Goal: Task Accomplishment & Management: Manage account settings

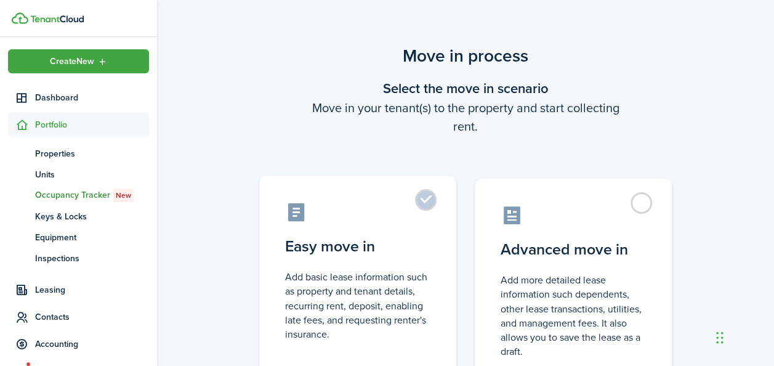
click at [428, 196] on label "Easy move in Add basic lease information such as property and tenant details, r…" at bounding box center [357, 278] width 197 height 206
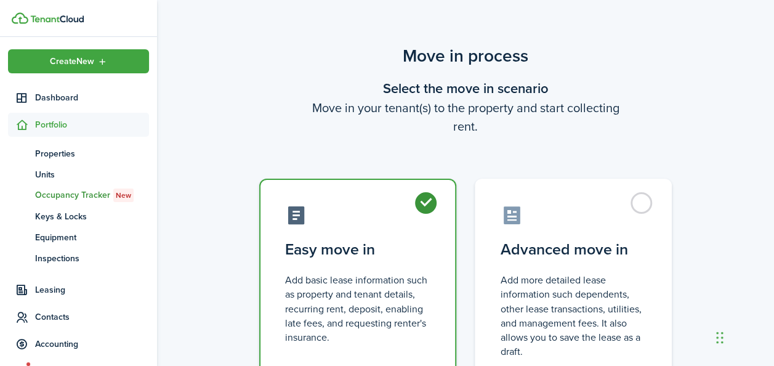
radio input "true"
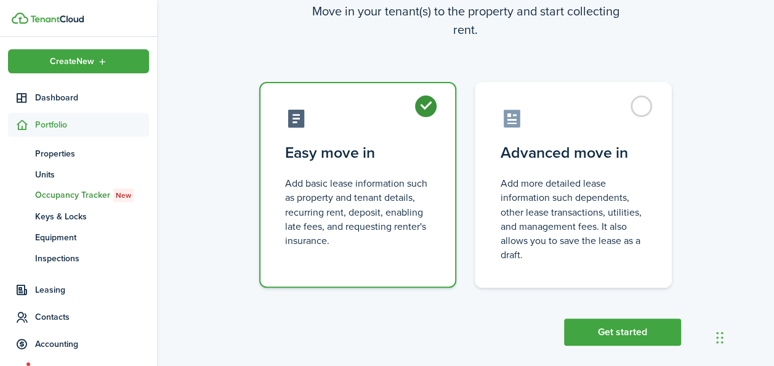
scroll to position [110, 0]
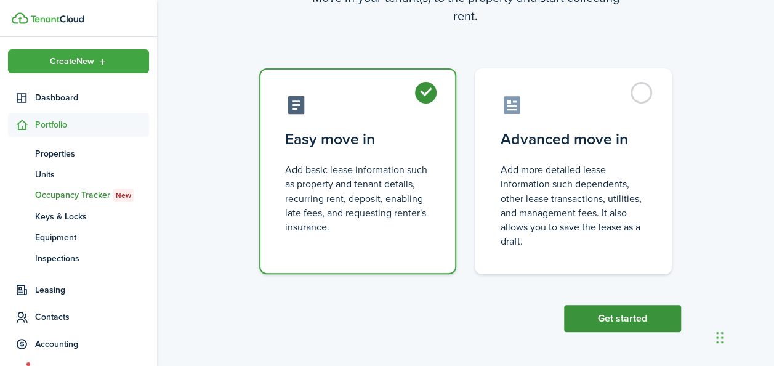
click at [586, 321] on button "Get started" at bounding box center [622, 318] width 117 height 27
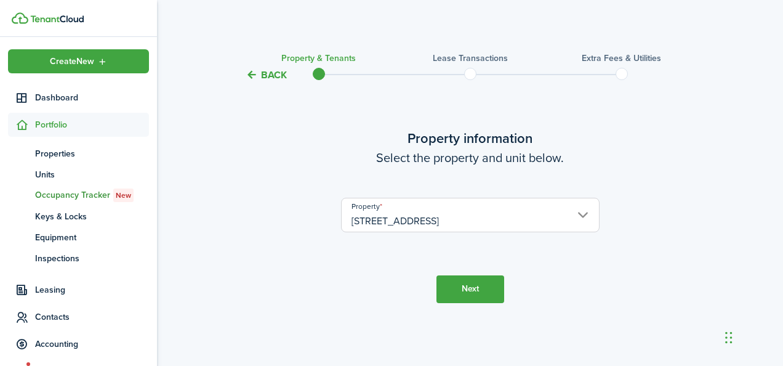
click at [461, 289] on button "Next" at bounding box center [471, 289] width 68 height 28
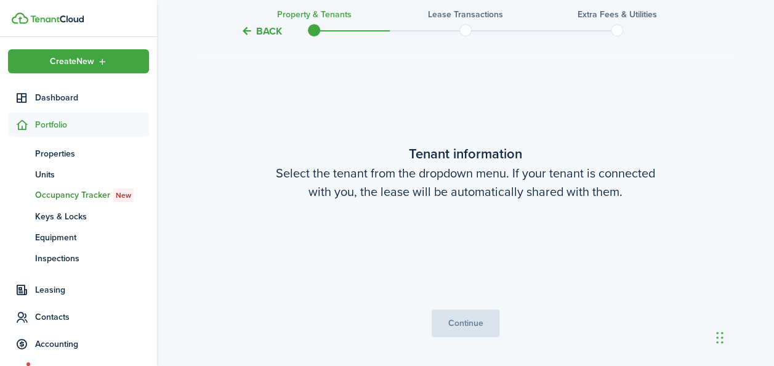
scroll to position [283, 0]
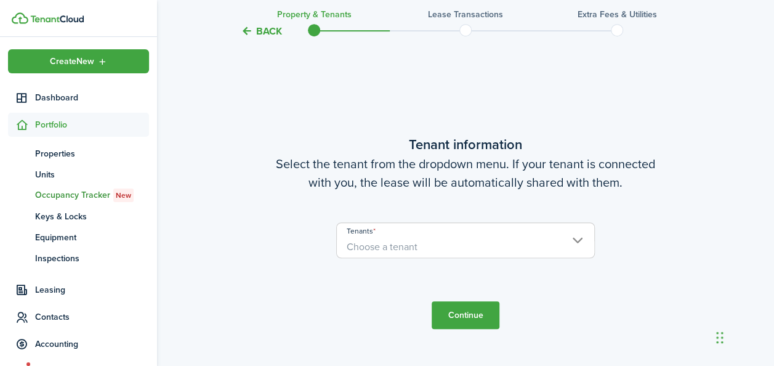
click at [434, 243] on span "Choose a tenant" at bounding box center [465, 246] width 257 height 21
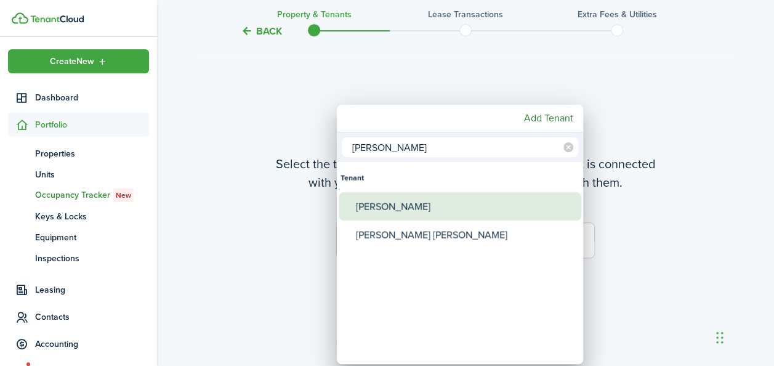
type input "[PERSON_NAME]"
click at [420, 211] on div "[PERSON_NAME]" at bounding box center [465, 206] width 218 height 28
type input "[PERSON_NAME]"
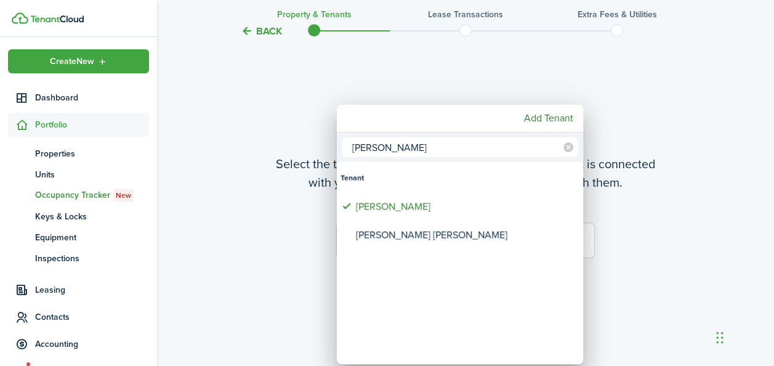
click at [683, 262] on div at bounding box center [386, 182] width 971 height 563
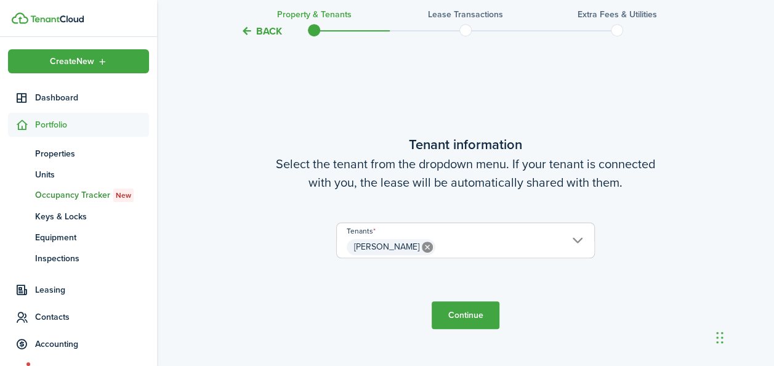
click at [462, 312] on button "Continue" at bounding box center [466, 315] width 68 height 28
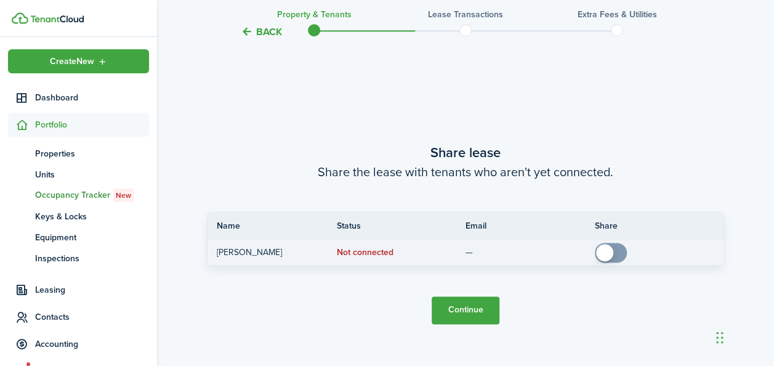
scroll to position [649, 0]
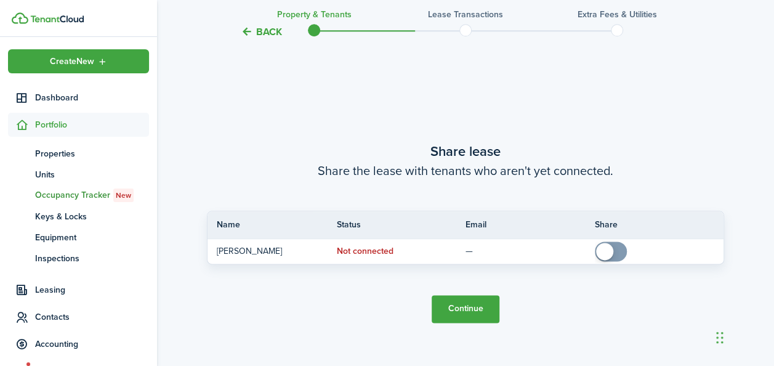
click at [448, 304] on button "Continue" at bounding box center [466, 309] width 68 height 28
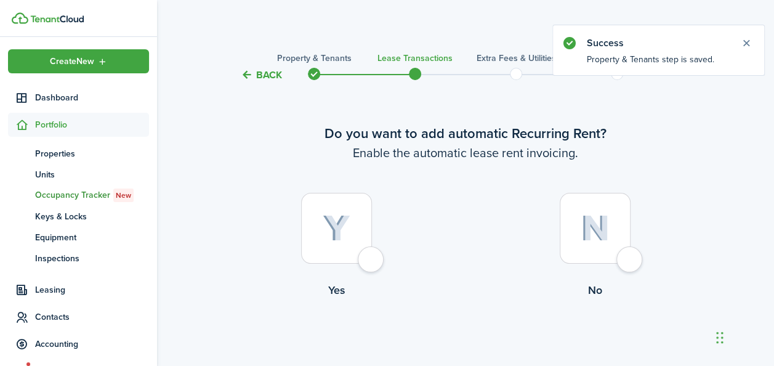
click at [351, 227] on div at bounding box center [336, 228] width 71 height 71
radio input "true"
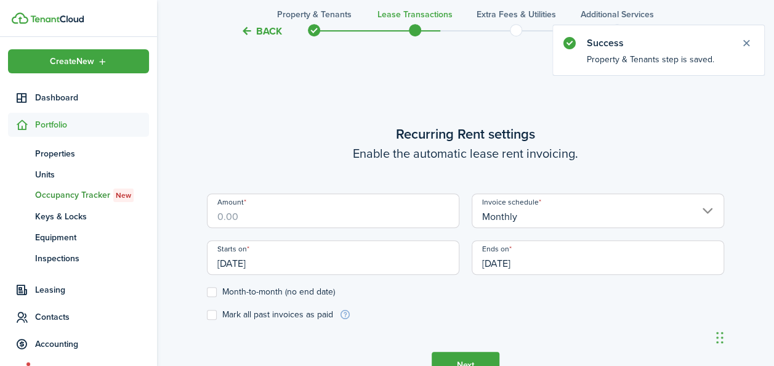
scroll to position [339, 0]
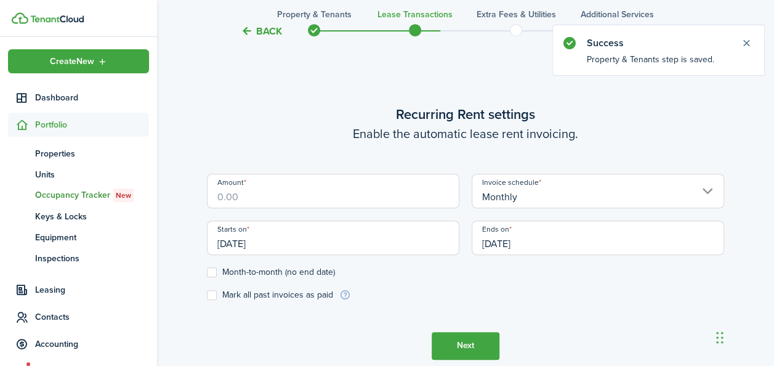
click at [293, 203] on input "Amount" at bounding box center [333, 191] width 252 height 34
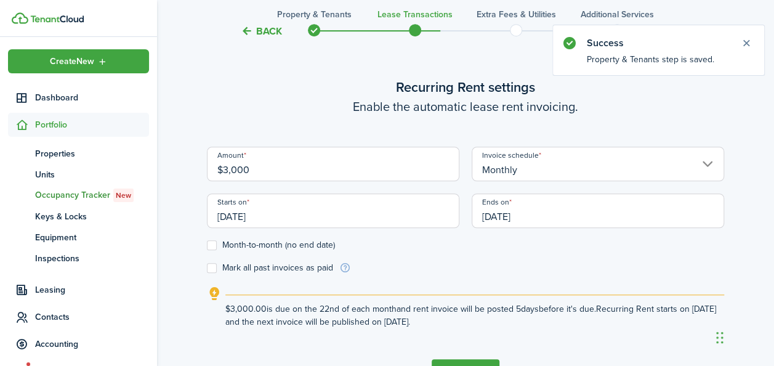
click at [289, 208] on input "[DATE]" at bounding box center [333, 210] width 252 height 34
type input "$3,000.00"
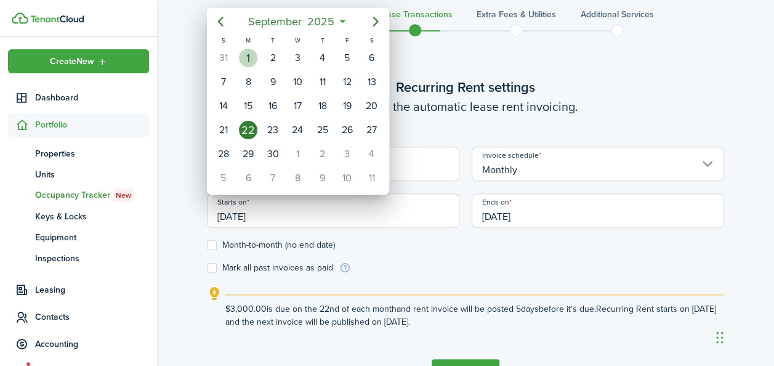
click at [252, 47] on div "[DATE]" at bounding box center [248, 57] width 25 height 23
type input "[DATE]"
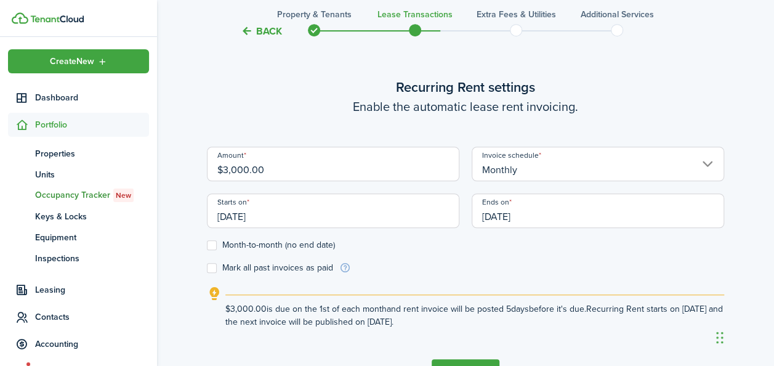
click at [216, 240] on label "Month-to-month (no end date)" at bounding box center [271, 245] width 128 height 10
click at [207, 244] on input "Month-to-month (no end date)" at bounding box center [206, 244] width 1 height 1
checkbox input "true"
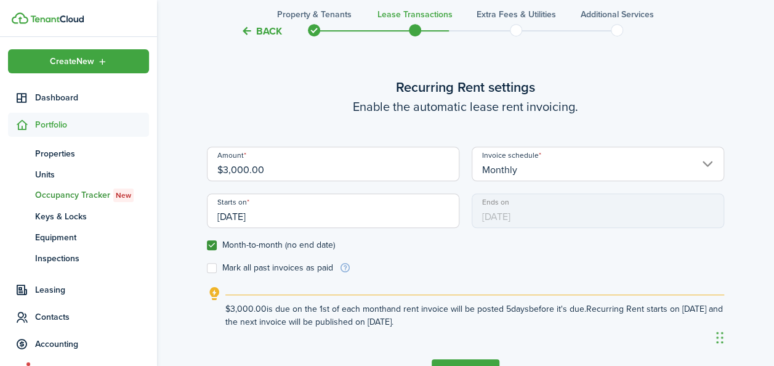
scroll to position [395, 0]
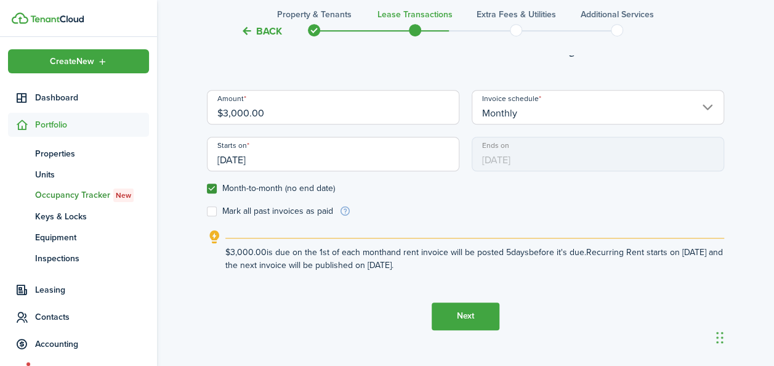
click at [469, 329] on button "Next" at bounding box center [466, 316] width 68 height 28
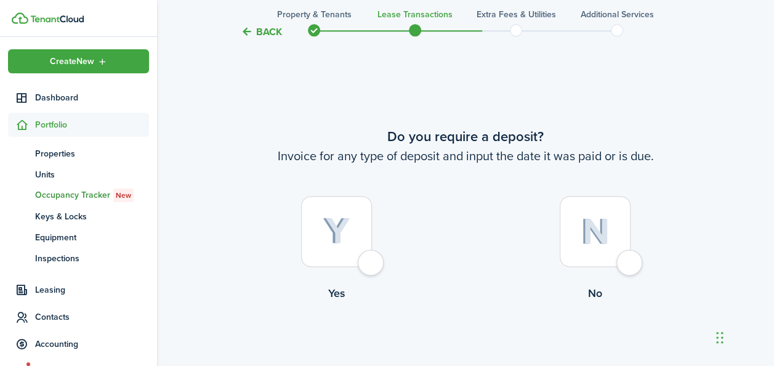
scroll to position [704, 0]
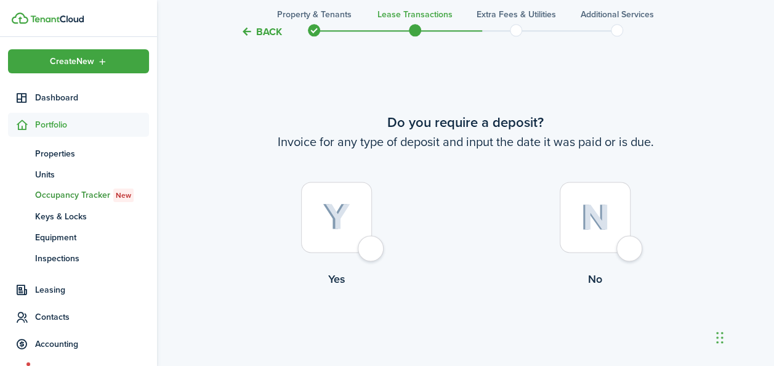
click at [592, 207] on img at bounding box center [595, 217] width 29 height 26
radio input "true"
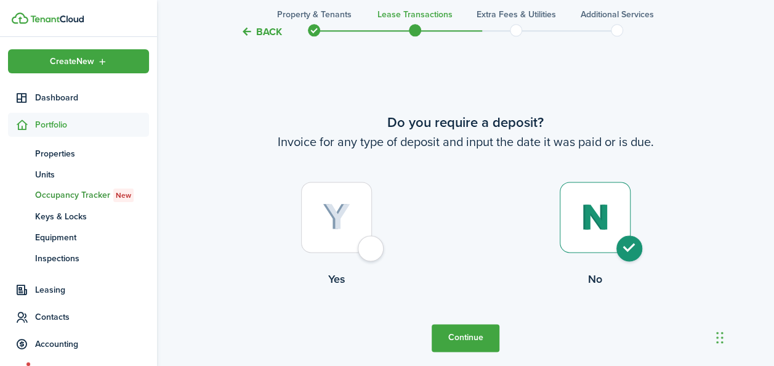
click at [462, 339] on button "Continue" at bounding box center [466, 338] width 68 height 28
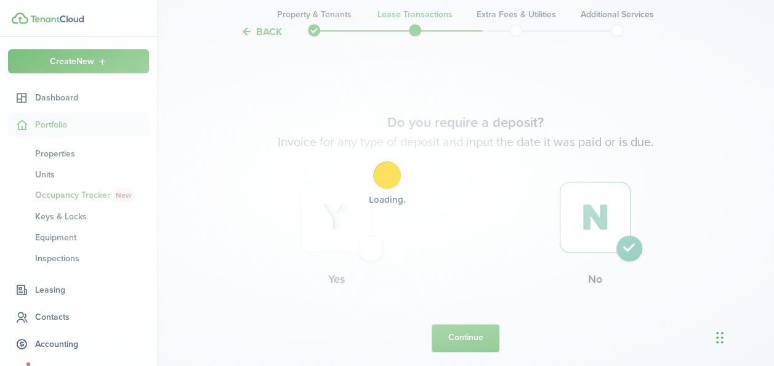
scroll to position [0, 0]
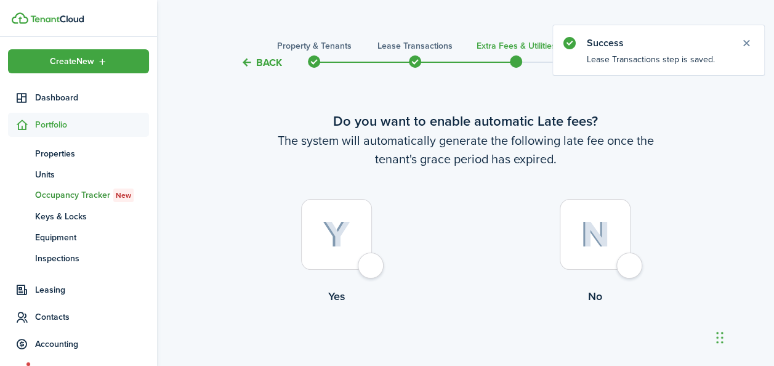
click at [333, 241] on img at bounding box center [337, 234] width 28 height 27
radio input "true"
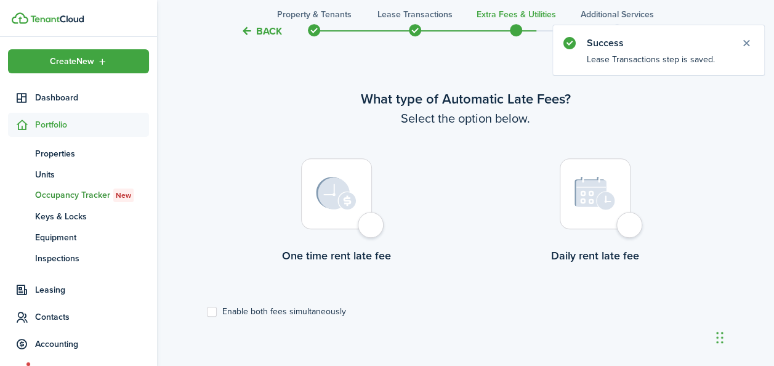
click at [350, 206] on img at bounding box center [336, 193] width 41 height 33
radio input "true"
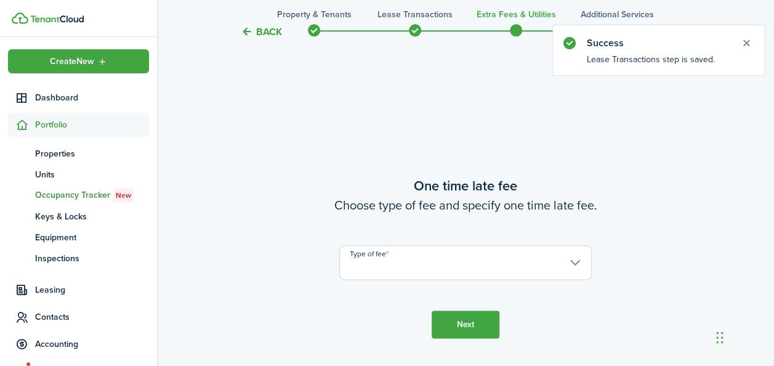
scroll to position [723, 0]
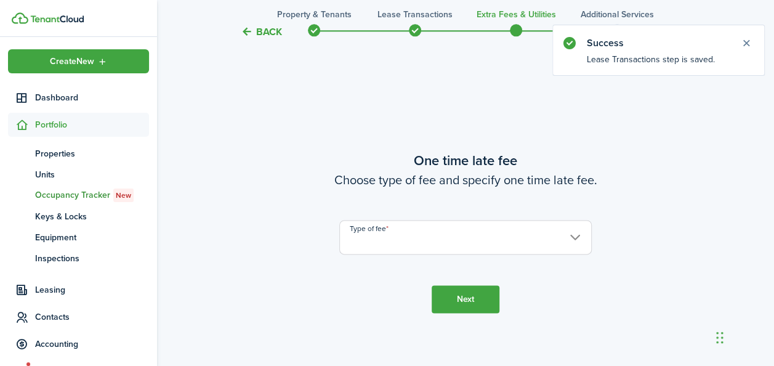
click at [570, 240] on input "Type of fee" at bounding box center [465, 237] width 252 height 34
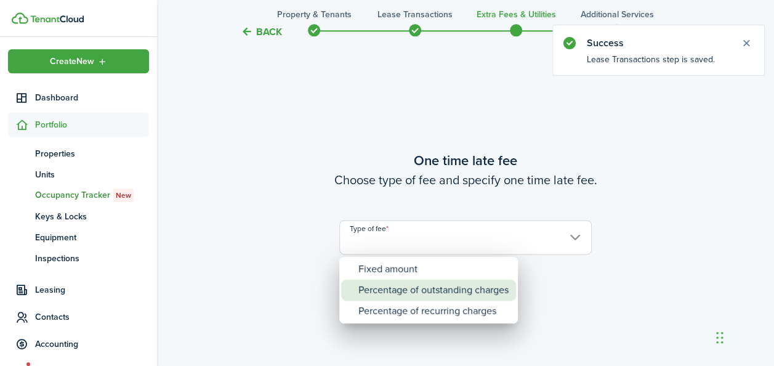
click at [430, 294] on div "Percentage of outstanding charges" at bounding box center [433, 290] width 150 height 21
type input "Percentage of outstanding charges"
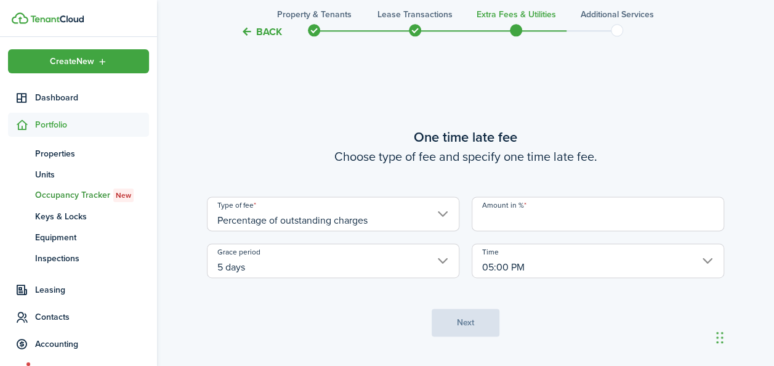
click at [539, 217] on input "Amount in %" at bounding box center [598, 213] width 252 height 34
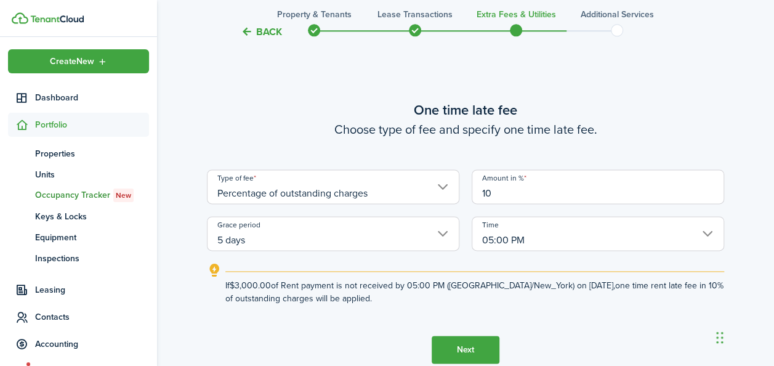
click at [441, 238] on input "5 days" at bounding box center [333, 233] width 252 height 34
type input "10"
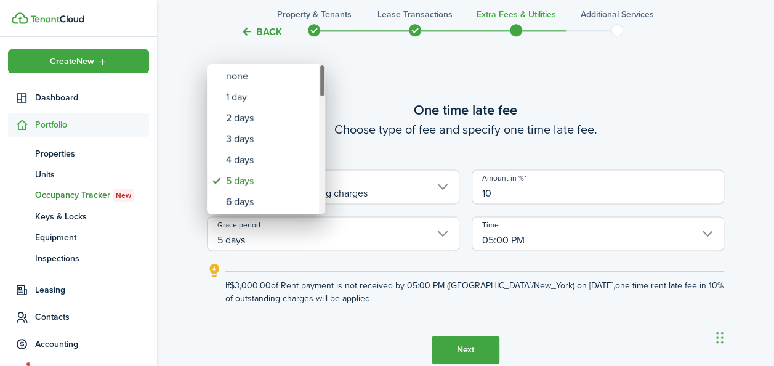
click at [321, 107] on div "Grace period" at bounding box center [322, 139] width 6 height 150
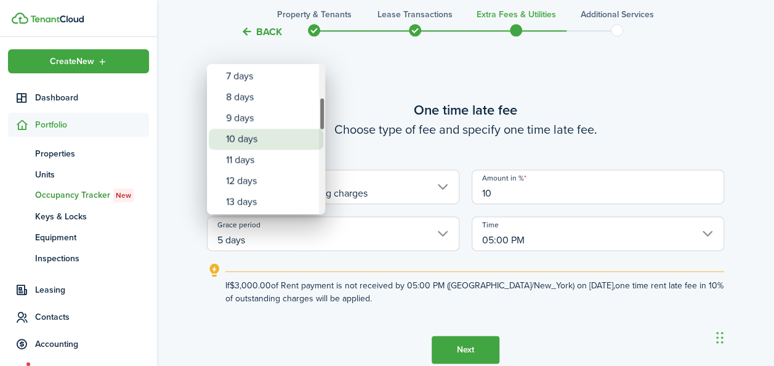
click at [273, 137] on div "10 days" at bounding box center [271, 139] width 90 height 21
type input "10 days"
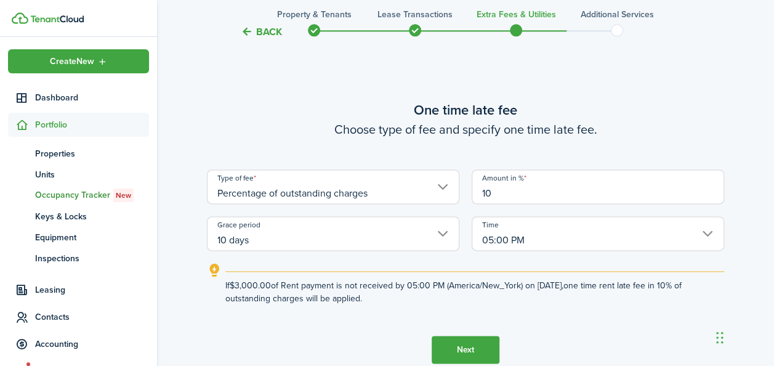
click at [467, 347] on button "Next" at bounding box center [466, 350] width 68 height 28
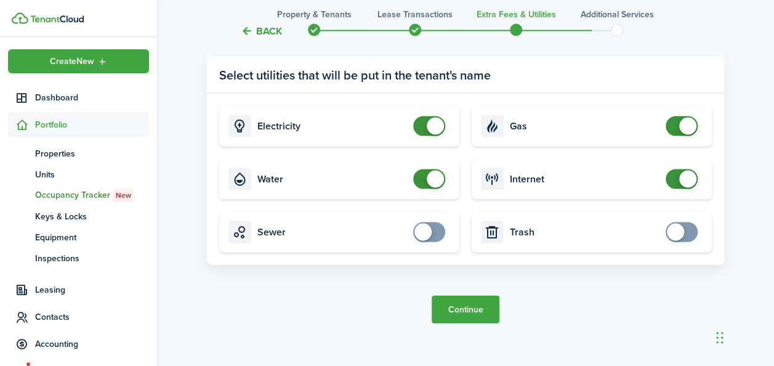
scroll to position [1228, 0]
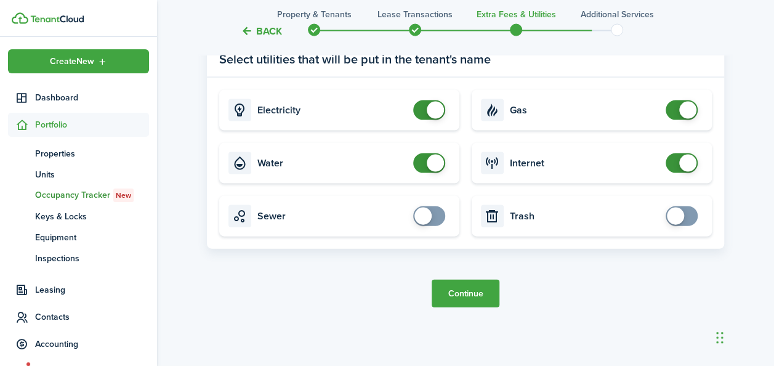
click at [462, 293] on button "Continue" at bounding box center [466, 294] width 68 height 28
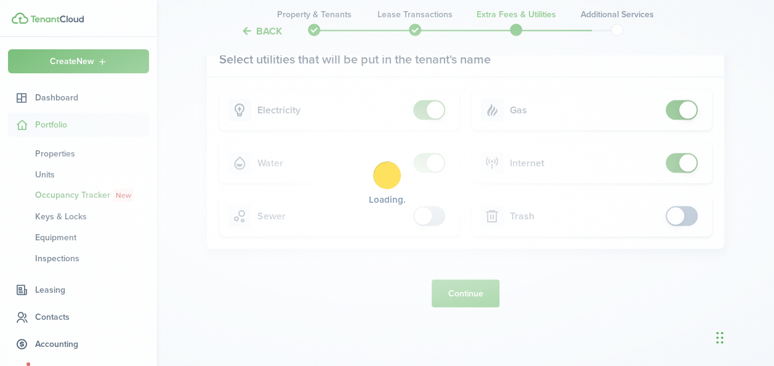
scroll to position [0, 0]
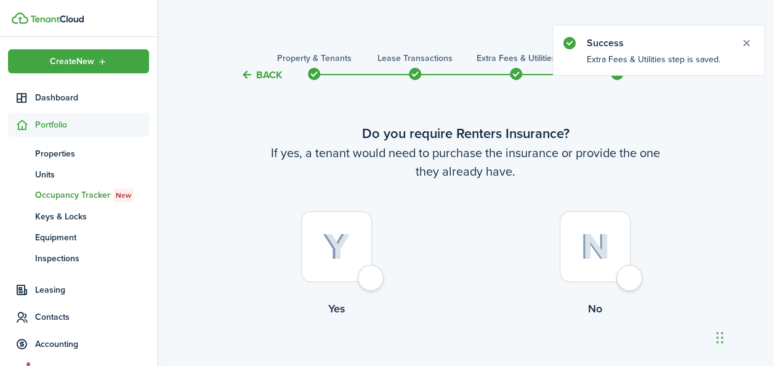
click at [334, 260] on img at bounding box center [337, 246] width 28 height 27
radio input "true"
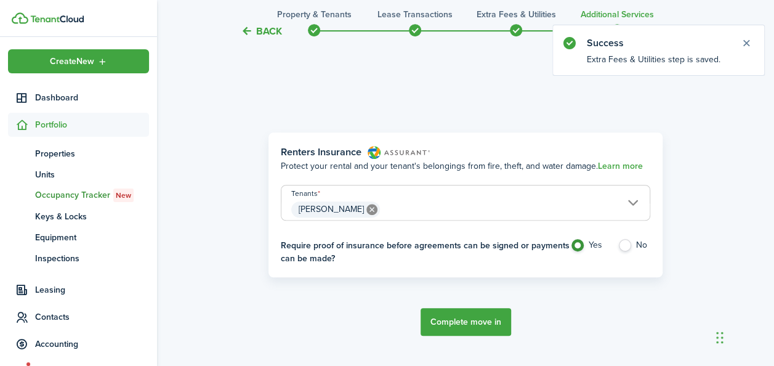
scroll to position [357, 0]
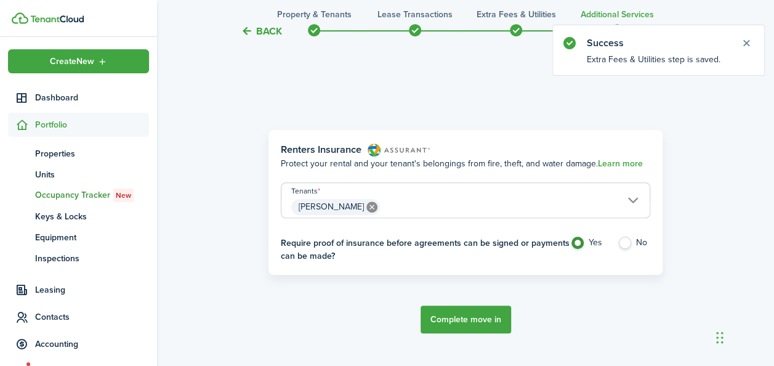
click at [470, 317] on button "Complete move in" at bounding box center [466, 319] width 91 height 28
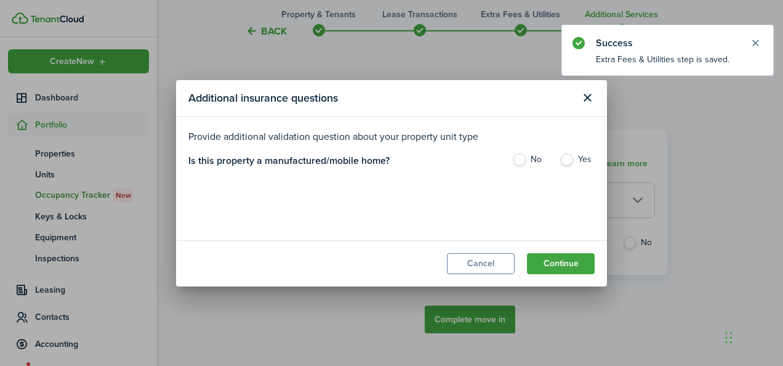
click at [519, 156] on label "No" at bounding box center [529, 162] width 35 height 18
radio input "true"
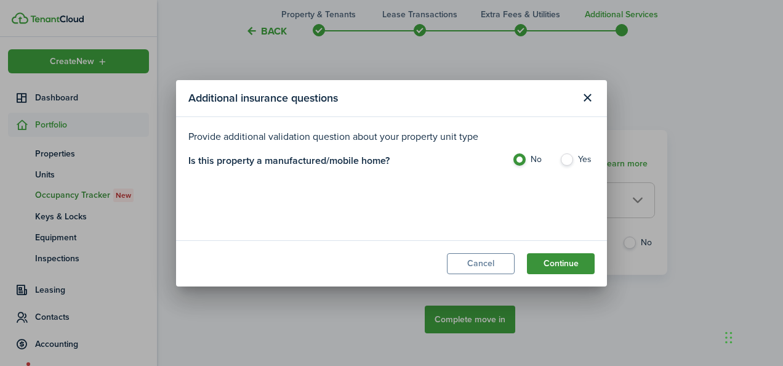
click at [549, 254] on button "Continue" at bounding box center [561, 263] width 68 height 21
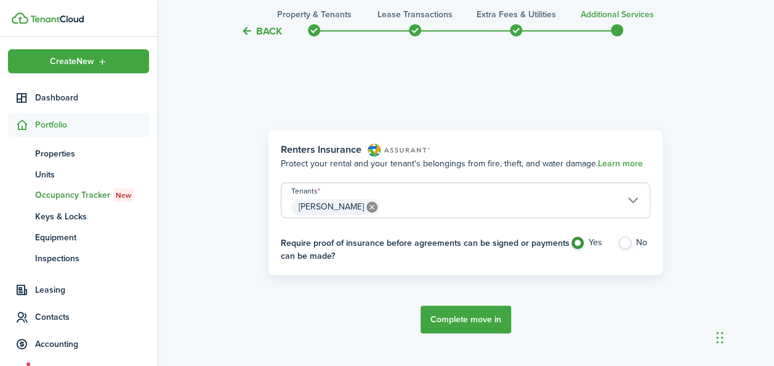
click at [443, 321] on button "Complete move in" at bounding box center [466, 319] width 91 height 28
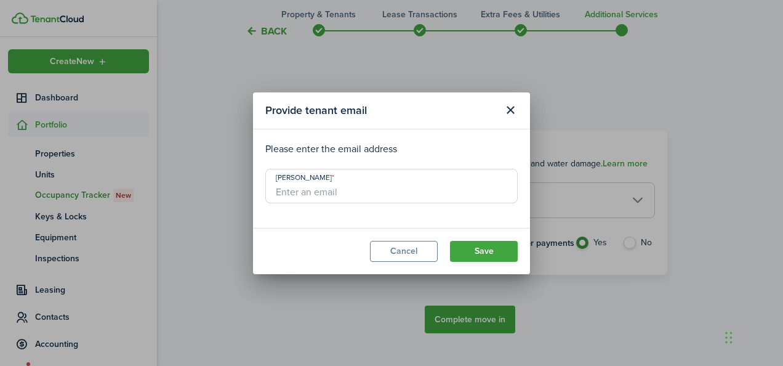
click at [369, 195] on input "[PERSON_NAME]" at bounding box center [391, 186] width 252 height 34
type input "[EMAIL_ADDRESS][DOMAIN_NAME]"
click at [473, 242] on button "Save" at bounding box center [484, 251] width 68 height 21
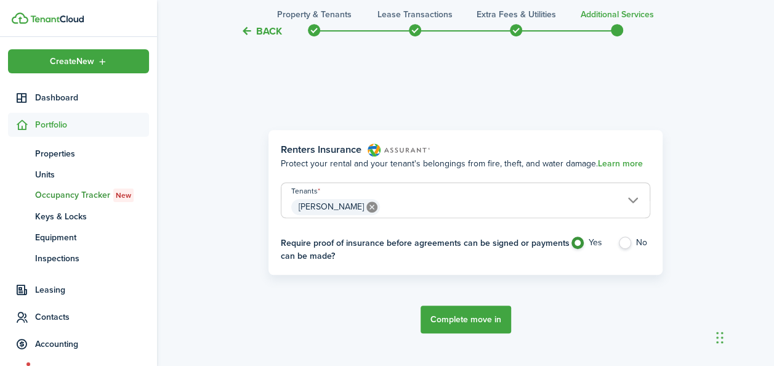
click at [465, 322] on button "Complete move in" at bounding box center [466, 319] width 91 height 28
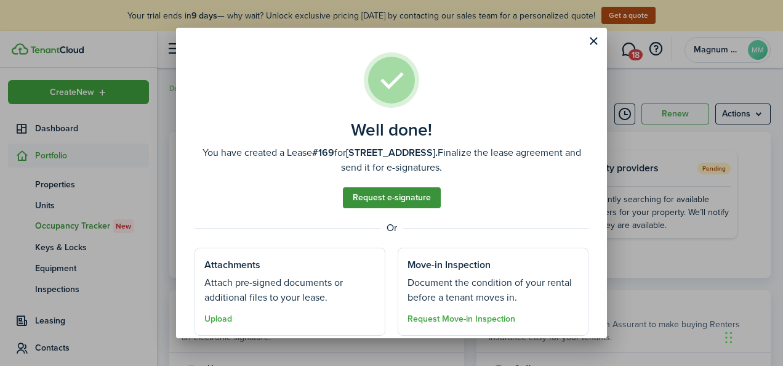
click at [400, 195] on link "Request e-signature" at bounding box center [392, 197] width 98 height 21
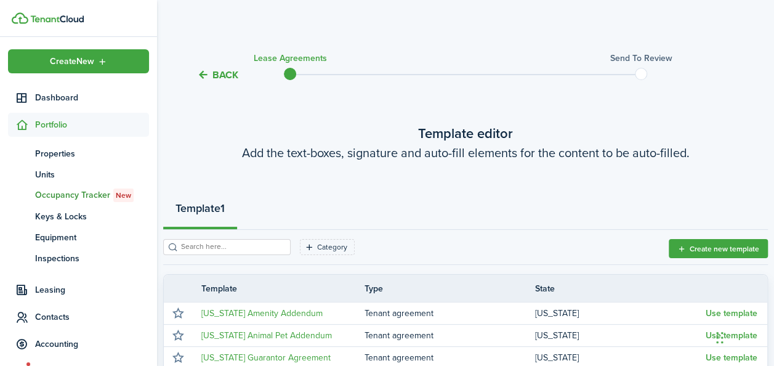
scroll to position [192, 0]
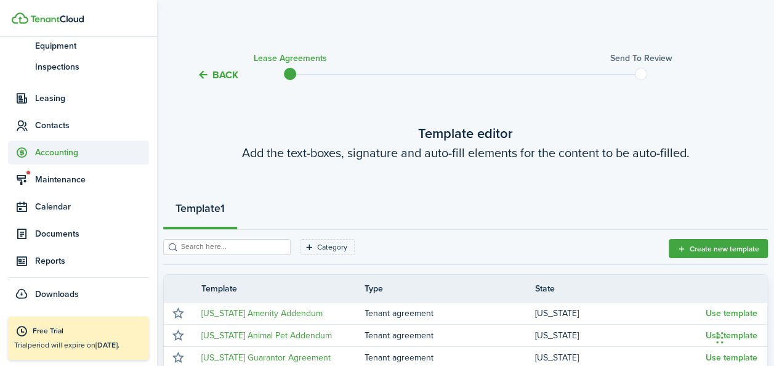
click at [54, 155] on span "Accounting" at bounding box center [92, 152] width 114 height 13
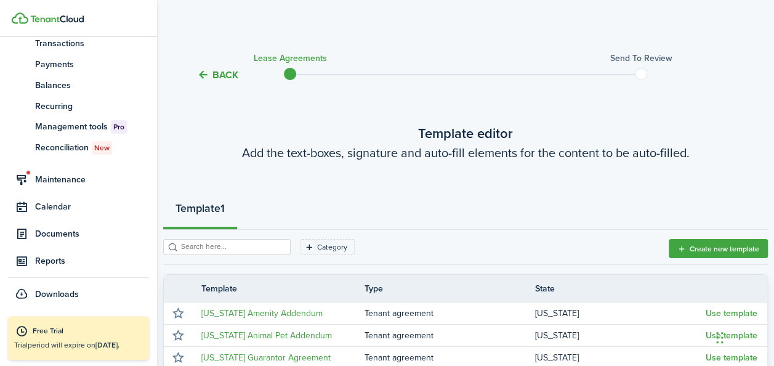
scroll to position [191, 0]
click at [159, 184] on div "Back Lease Agreements Send to review Template editor Add the text-boxes, signat…" at bounding box center [465, 364] width 617 height 643
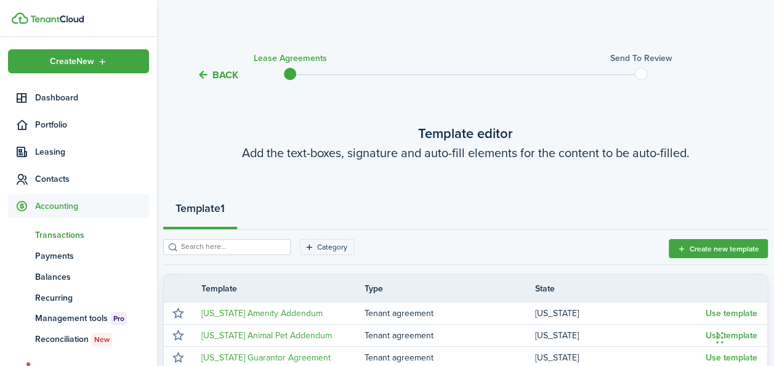
click at [64, 235] on span "Transactions" at bounding box center [92, 234] width 114 height 13
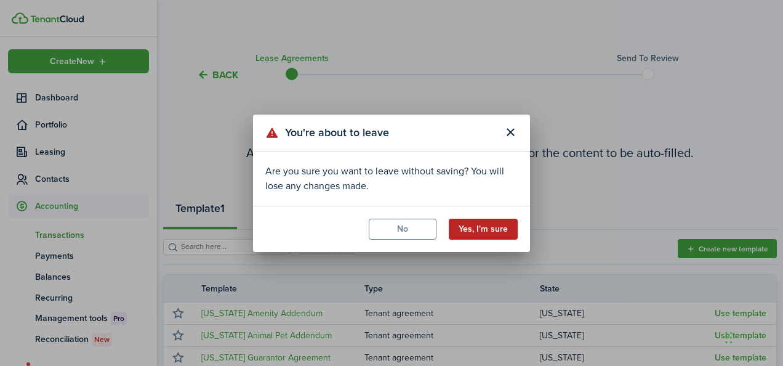
click at [496, 233] on button "Yes, I'm sure" at bounding box center [483, 229] width 69 height 21
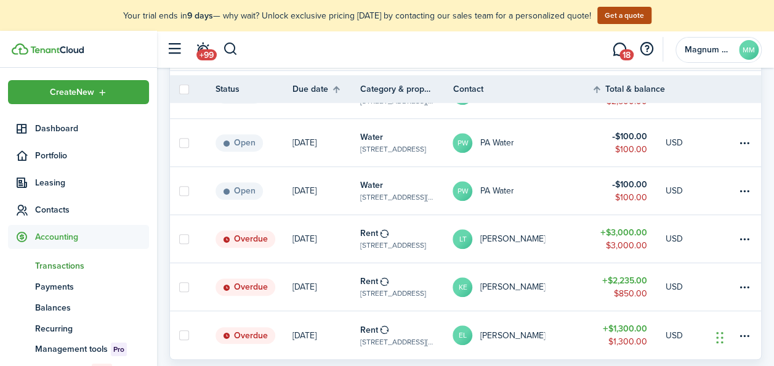
scroll to position [379, 0]
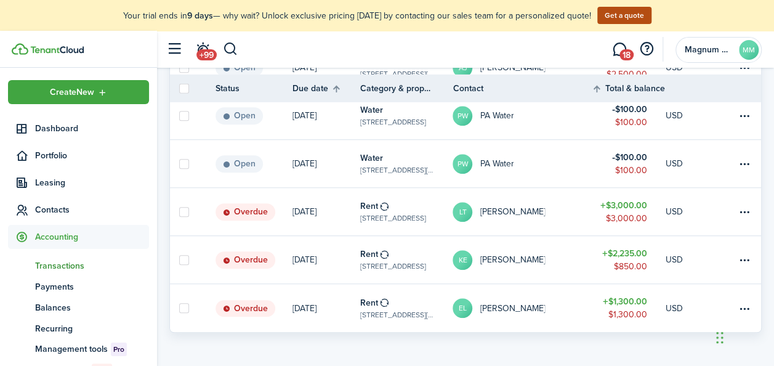
click at [251, 211] on status "Overdue" at bounding box center [246, 211] width 60 height 17
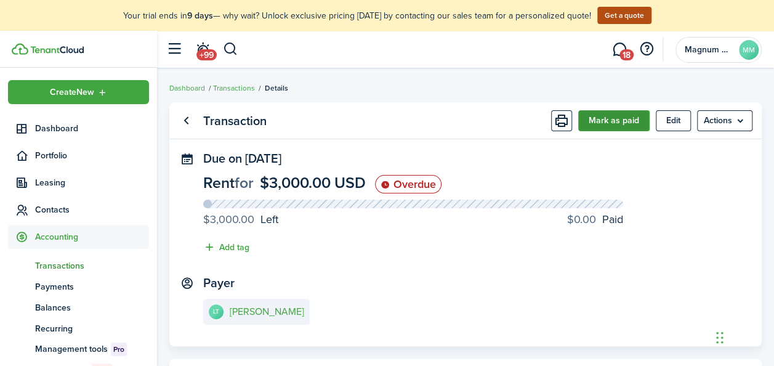
click at [626, 121] on button "Mark as paid" at bounding box center [613, 120] width 71 height 21
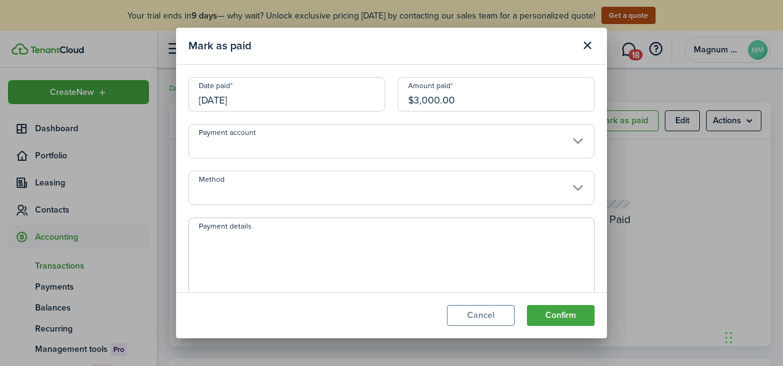
click at [268, 108] on input "[DATE]" at bounding box center [286, 94] width 197 height 34
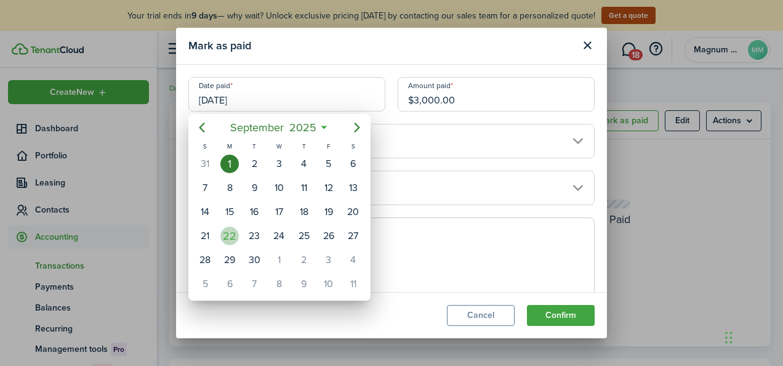
click at [235, 234] on div "22" at bounding box center [229, 236] width 18 height 18
type input "[DATE]"
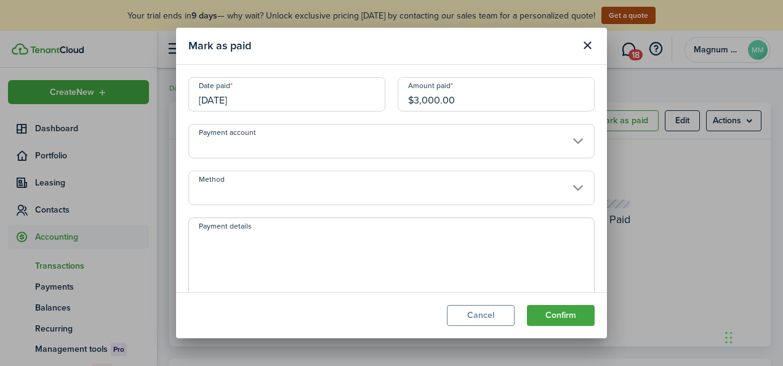
click at [257, 149] on input "Payment account" at bounding box center [391, 141] width 406 height 34
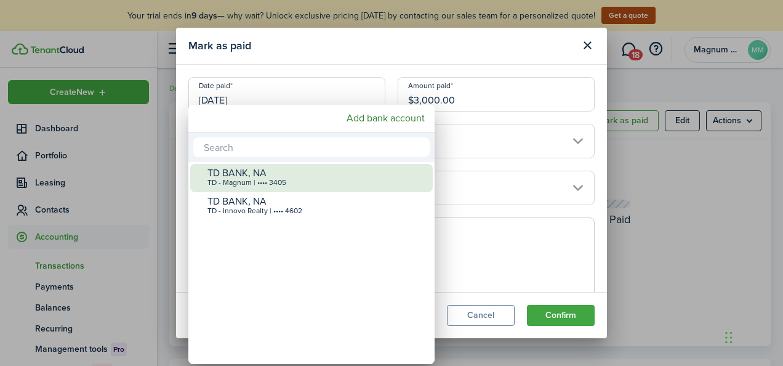
click at [262, 186] on div "TD - Magnum | •••• 3405" at bounding box center [317, 183] width 218 height 9
type input "•••• •••• •••• 3405"
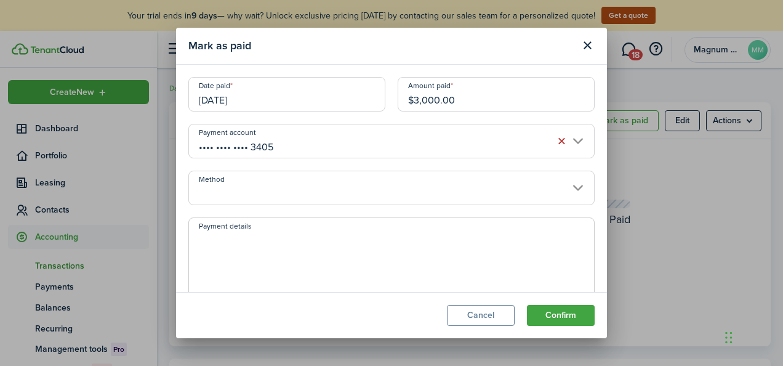
click at [562, 182] on input "Method" at bounding box center [391, 188] width 406 height 34
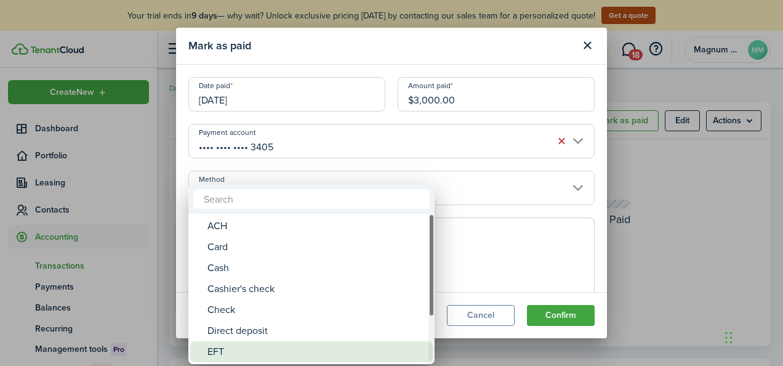
click at [257, 349] on div "EFT" at bounding box center [317, 351] width 218 height 21
type input "EFT"
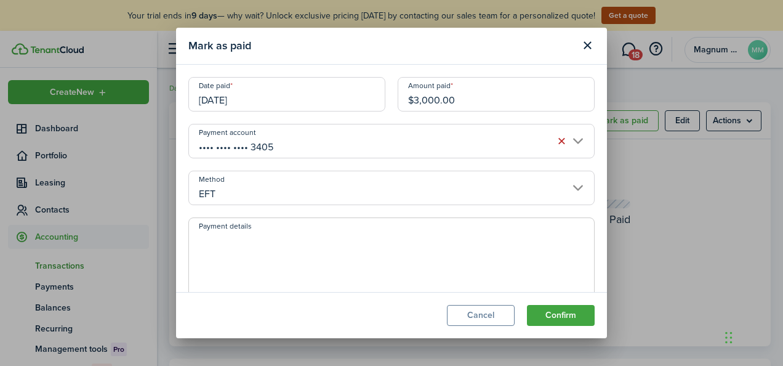
click at [259, 241] on textarea "Payment details" at bounding box center [391, 261] width 405 height 59
type textarea "Zelle & Cash"
click at [550, 314] on button "Confirm" at bounding box center [561, 315] width 68 height 21
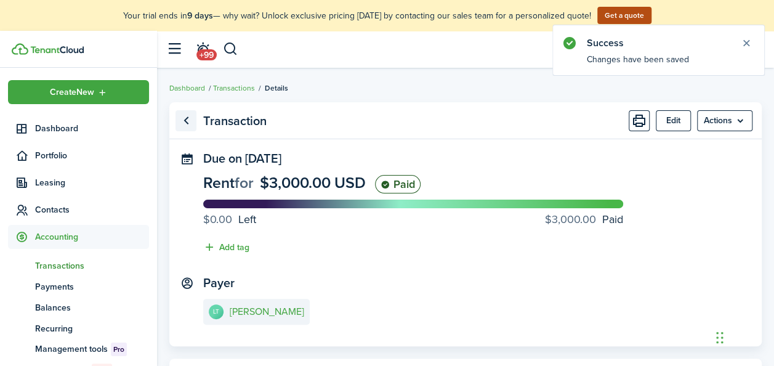
click at [182, 116] on link "Go back" at bounding box center [185, 120] width 21 height 21
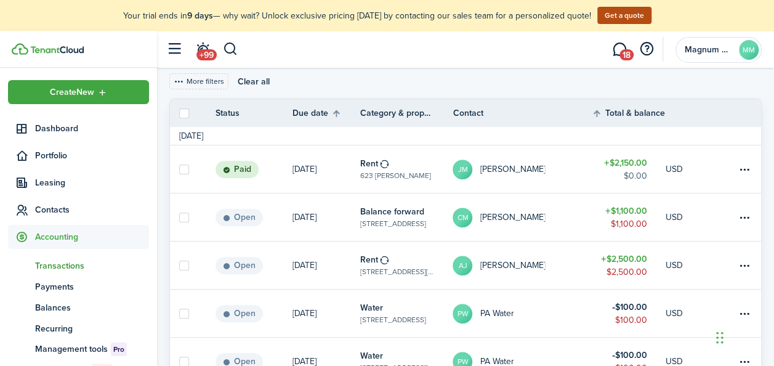
scroll to position [285, 0]
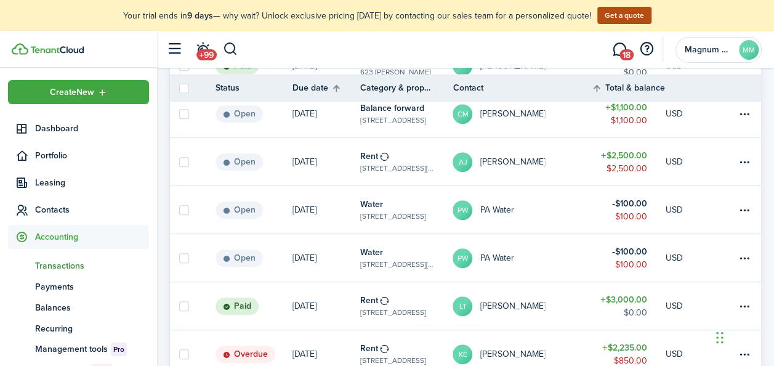
click at [377, 211] on table-subtitle "[STREET_ADDRESS]" at bounding box center [393, 216] width 66 height 11
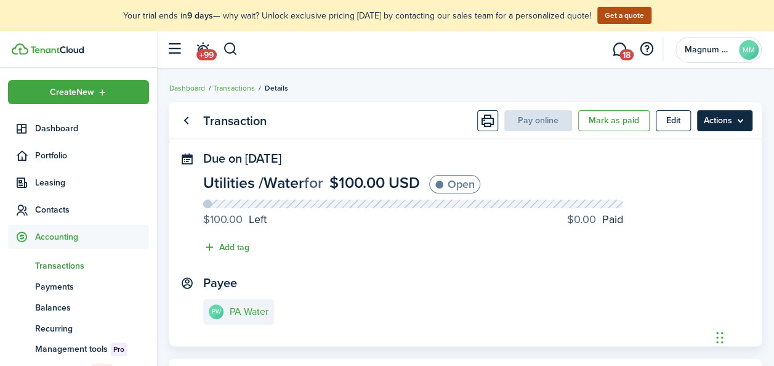
click at [736, 125] on menu-btn "Actions" at bounding box center [724, 120] width 55 height 21
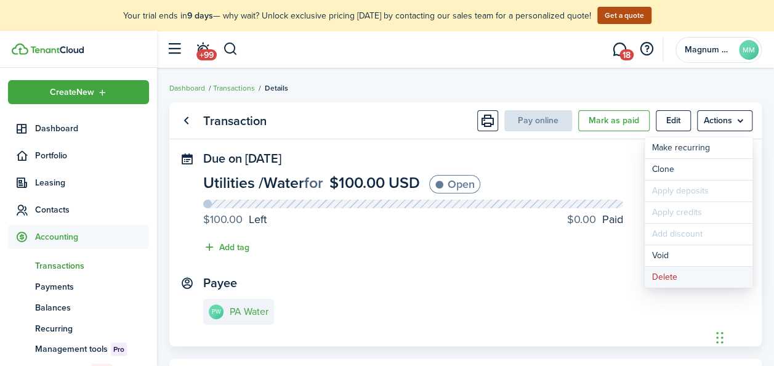
click at [668, 278] on button "Delete" at bounding box center [699, 277] width 108 height 21
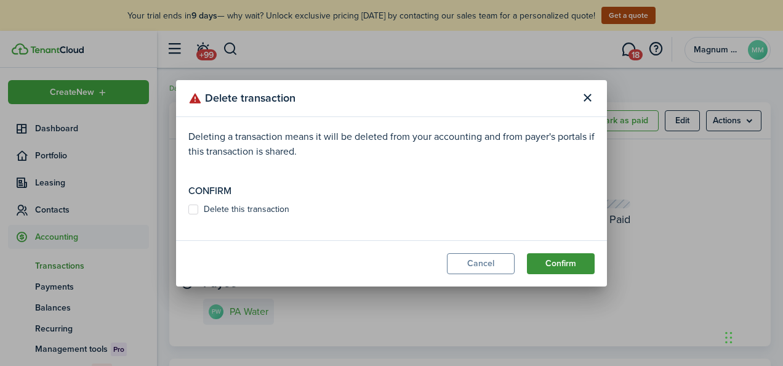
click at [563, 268] on button "Confirm" at bounding box center [561, 263] width 68 height 21
click at [188, 206] on label "Delete this transaction" at bounding box center [238, 209] width 101 height 10
click at [188, 215] on input "Delete this transaction" at bounding box center [188, 215] width 1 height 1
checkbox input "true"
click at [583, 264] on button "Confirm" at bounding box center [561, 263] width 68 height 21
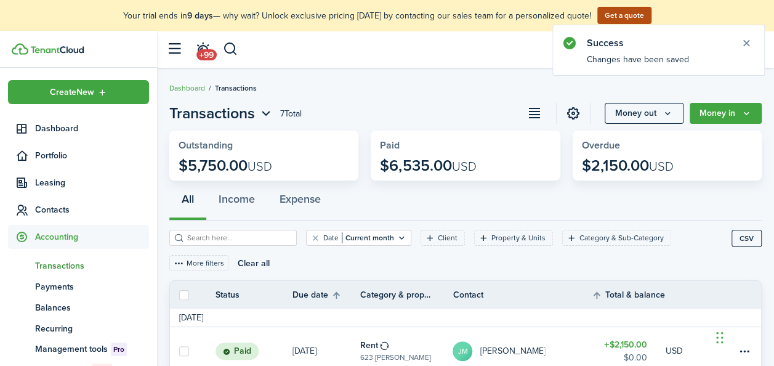
scroll to position [320, 0]
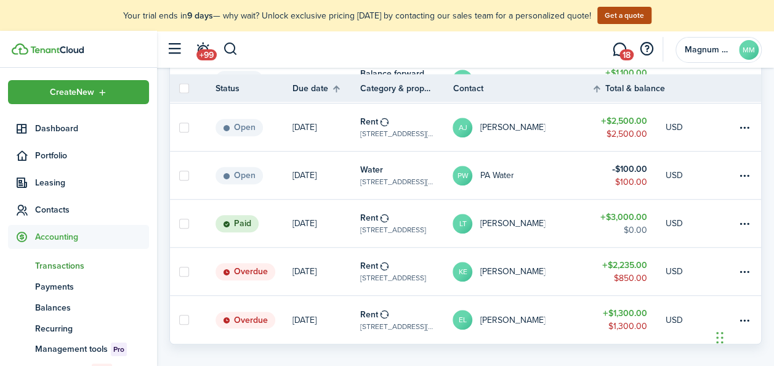
click at [293, 172] on p "[DATE]" at bounding box center [304, 175] width 24 height 13
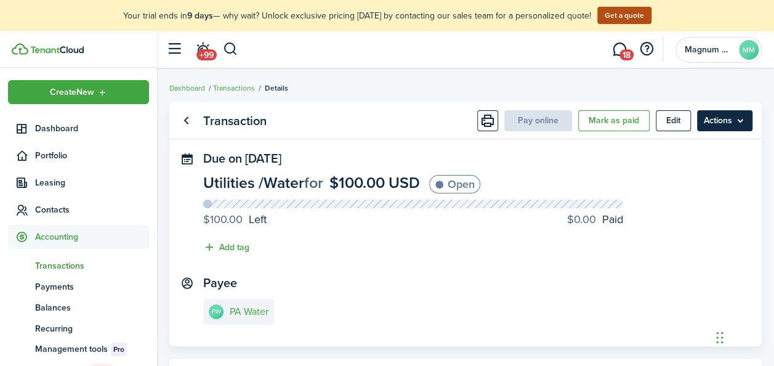
click at [734, 123] on menu-btn "Actions" at bounding box center [724, 120] width 55 height 21
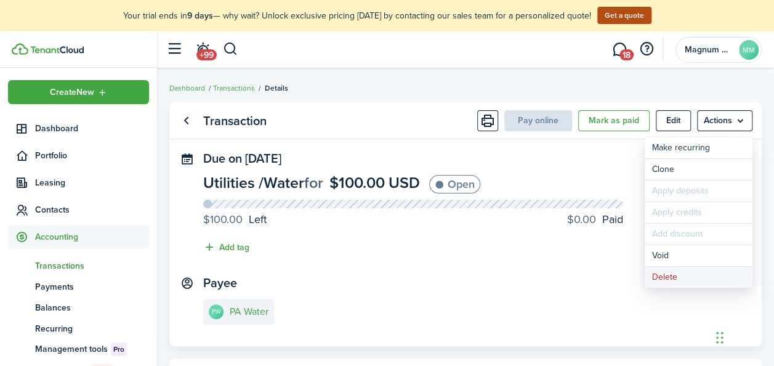
click at [678, 272] on button "Delete" at bounding box center [699, 277] width 108 height 21
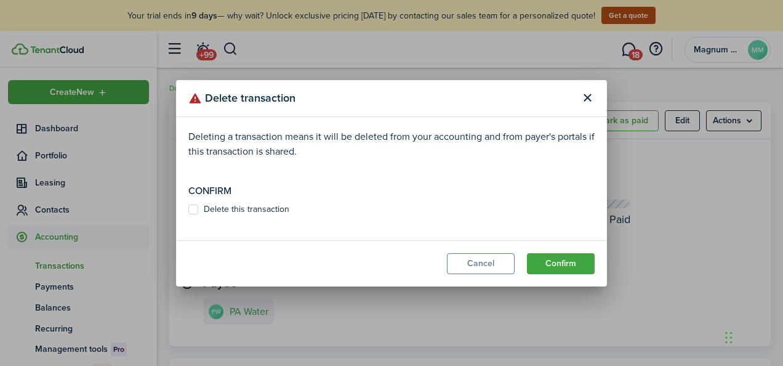
click at [219, 212] on label "Delete this transaction" at bounding box center [238, 209] width 101 height 10
click at [188, 209] on input "Delete this transaction" at bounding box center [188, 209] width 1 height 1
checkbox input "true"
click at [562, 261] on button "Confirm" at bounding box center [561, 263] width 68 height 21
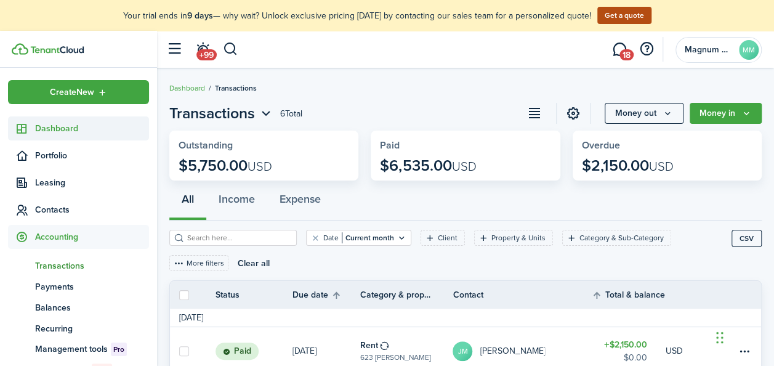
click at [53, 132] on span "Dashboard" at bounding box center [92, 128] width 114 height 13
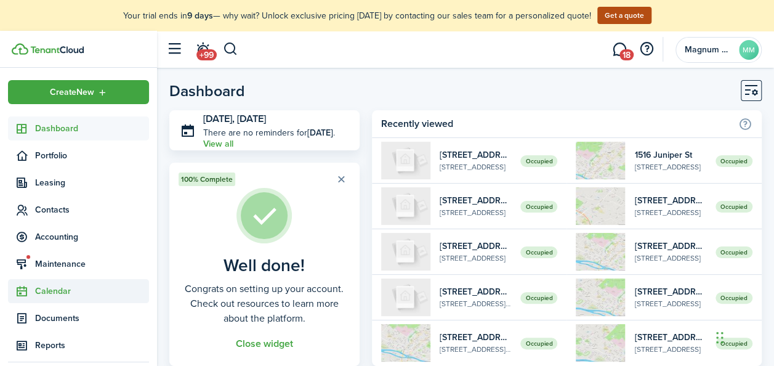
click at [46, 288] on span "Calendar" at bounding box center [92, 290] width 114 height 13
click at [60, 319] on span "Calendar" at bounding box center [92, 319] width 114 height 13
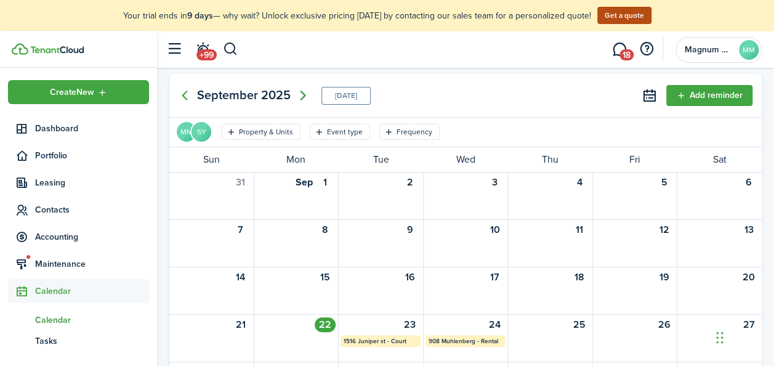
click at [298, 98] on icon "Next page" at bounding box center [303, 95] width 15 height 15
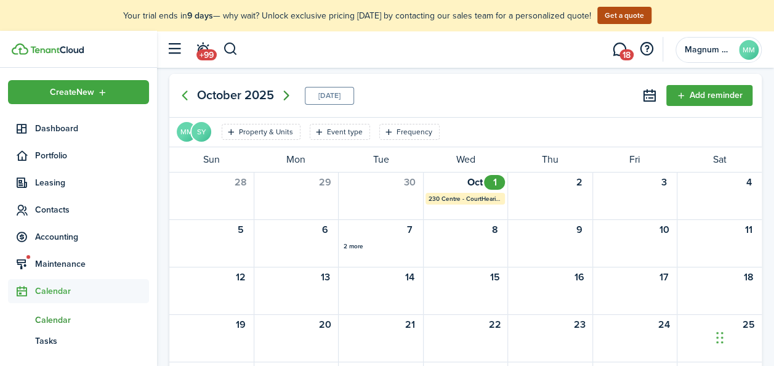
click at [294, 96] on icon "Next page" at bounding box center [286, 95] width 15 height 15
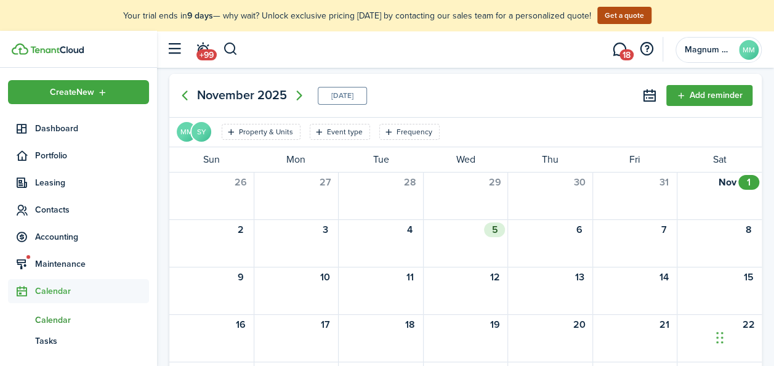
click at [491, 227] on div "5" at bounding box center [494, 229] width 21 height 15
click at [703, 98] on button "Add reminder" at bounding box center [709, 95] width 86 height 21
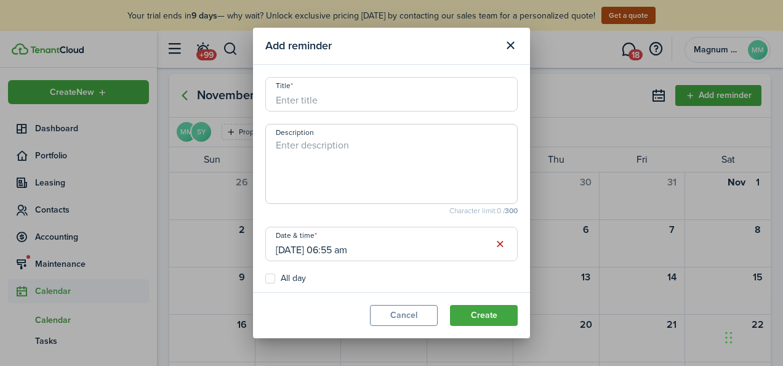
click at [307, 97] on input "Title" at bounding box center [391, 94] width 252 height 34
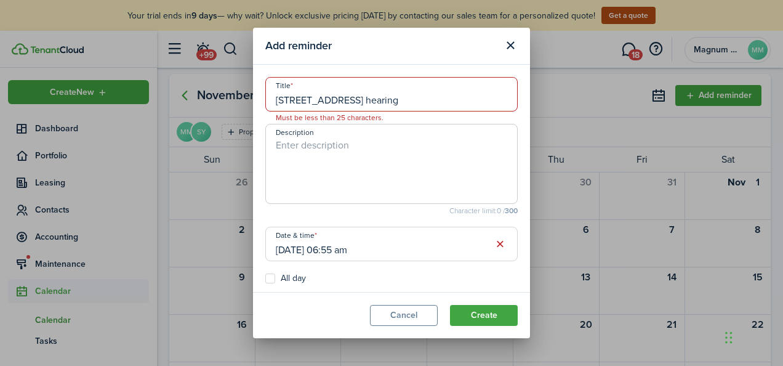
click at [357, 187] on textarea "Description" at bounding box center [391, 167] width 251 height 59
click at [396, 100] on input "[STREET_ADDRESS] hearing" at bounding box center [391, 94] width 252 height 34
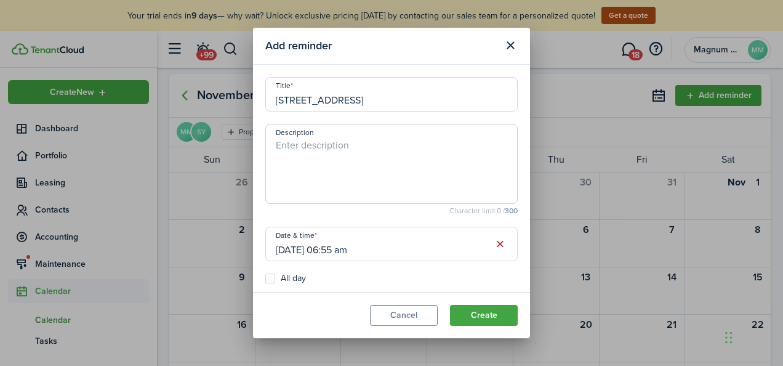
type input "[STREET_ADDRESS]"
click at [429, 254] on input "[DATE] 06:55 am" at bounding box center [391, 244] width 252 height 34
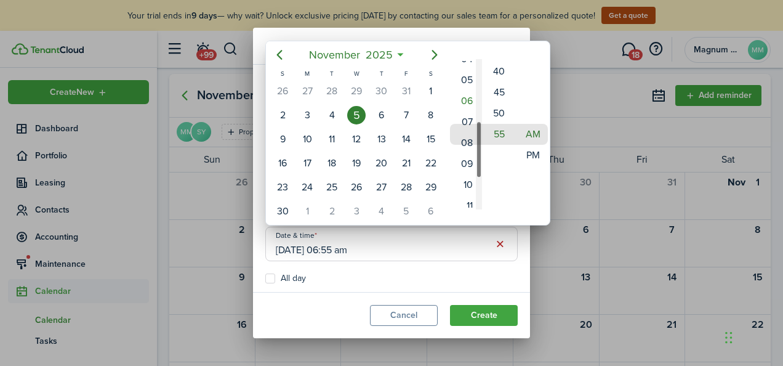
drag, startPoint x: 478, startPoint y: 146, endPoint x: 481, endPoint y: 159, distance: 13.3
click at [481, 159] on div "Hour" at bounding box center [479, 149] width 6 height 57
click at [463, 177] on mbsc-wheel-item "10" at bounding box center [465, 176] width 30 height 21
click at [511, 156] on div "Minute" at bounding box center [513, 176] width 6 height 57
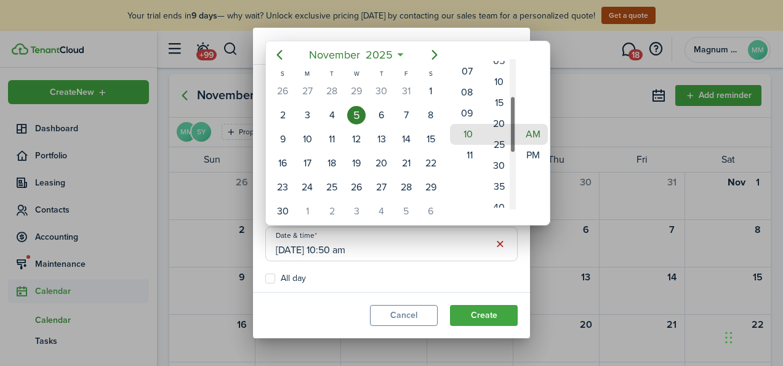
drag, startPoint x: 512, startPoint y: 143, endPoint x: 515, endPoint y: 93, distance: 50.6
click at [515, 95] on div "Minute" at bounding box center [513, 123] width 6 height 57
click at [515, 81] on div "Minute" at bounding box center [513, 134] width 6 height 150
click at [504, 87] on mbsc-wheel-item "00" at bounding box center [499, 92] width 30 height 21
type input "[DATE] 10:00 am"
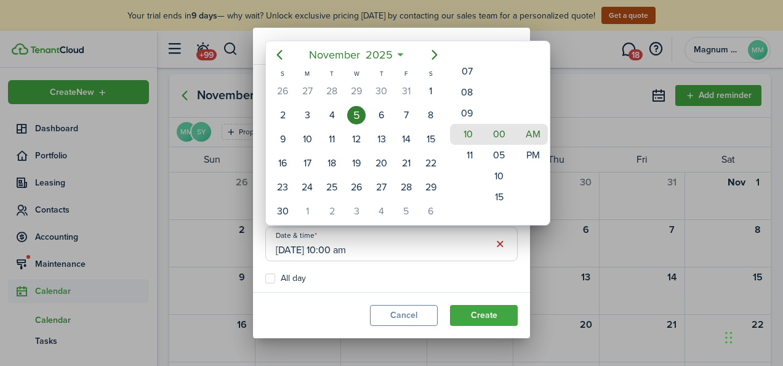
click at [481, 318] on div at bounding box center [391, 182] width 980 height 563
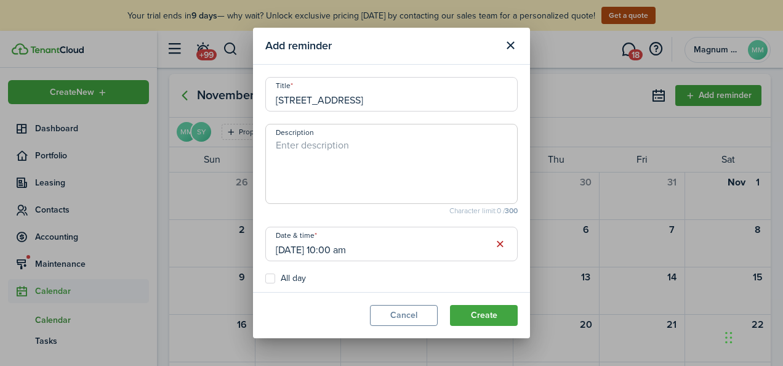
click at [331, 100] on input "[STREET_ADDRESS]" at bounding box center [391, 94] width 252 height 34
click at [342, 154] on textarea "Description" at bounding box center [391, 167] width 251 height 59
paste textarea "[STREET_ADDRESS]"
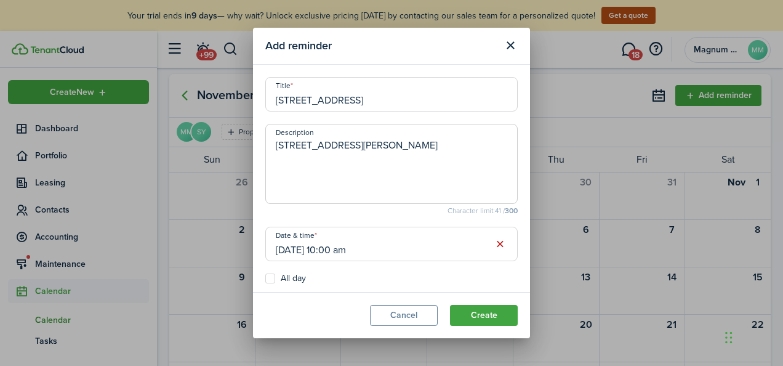
drag, startPoint x: 393, startPoint y: 148, endPoint x: 409, endPoint y: 147, distance: 16.1
click at [394, 148] on textarea "[STREET_ADDRESS][PERSON_NAME]" at bounding box center [391, 167] width 251 height 59
type textarea "[STREET_ADDRESS][PERSON_NAME]"
click at [494, 308] on button "Create" at bounding box center [484, 315] width 68 height 21
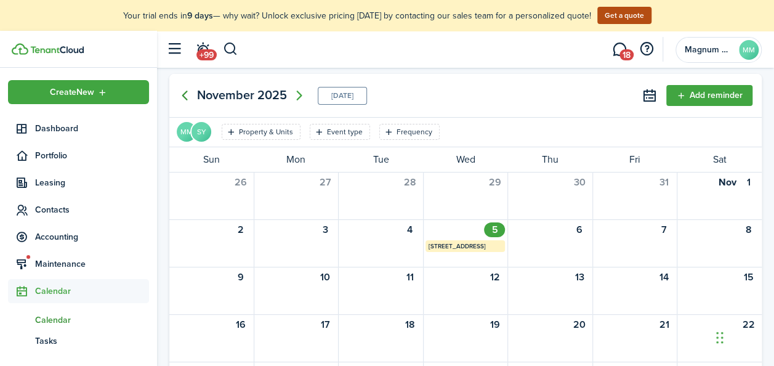
click at [190, 92] on icon "Previous page" at bounding box center [184, 95] width 15 height 15
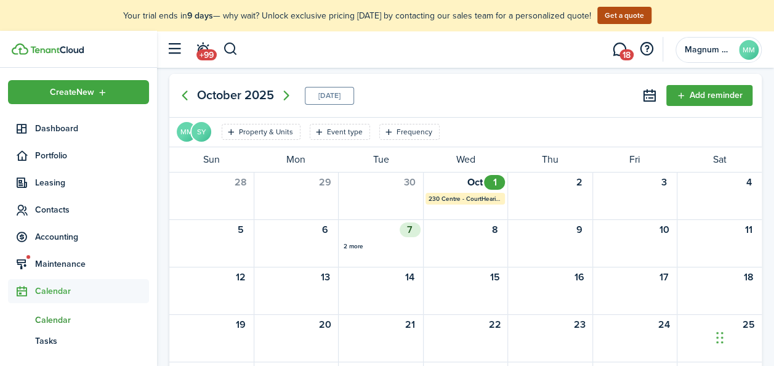
click at [412, 227] on div "7" at bounding box center [410, 229] width 21 height 15
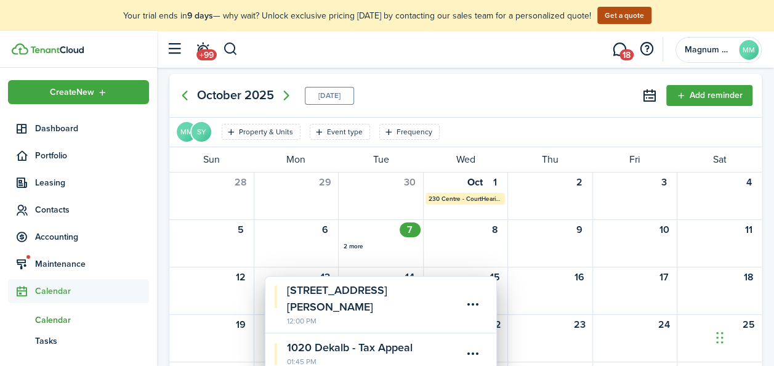
click at [311, 294] on calendar-event-title "[STREET_ADDRESS][PERSON_NAME]" at bounding box center [375, 298] width 176 height 33
click at [182, 91] on icon "Previous page" at bounding box center [184, 95] width 15 height 15
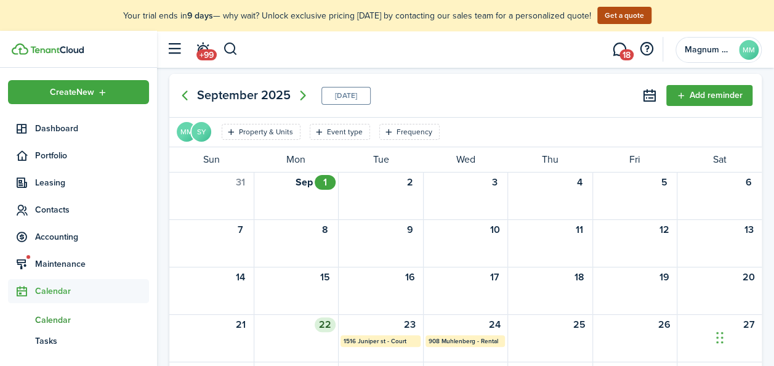
click at [320, 324] on div "22" at bounding box center [325, 324] width 21 height 15
click at [744, 91] on button "Add reminder" at bounding box center [709, 95] width 86 height 21
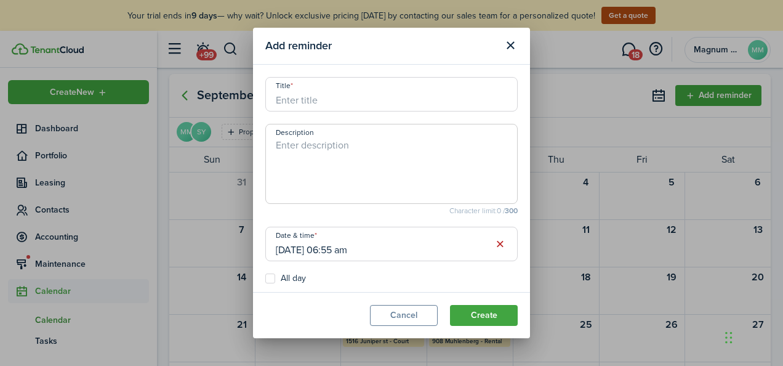
click at [329, 100] on input "Title" at bounding box center [391, 94] width 252 height 34
click at [350, 105] on input "[STREET_ADDRESS] -" at bounding box center [391, 94] width 252 height 34
click at [379, 103] on input "[STREET_ADDRESS]" at bounding box center [391, 94] width 252 height 34
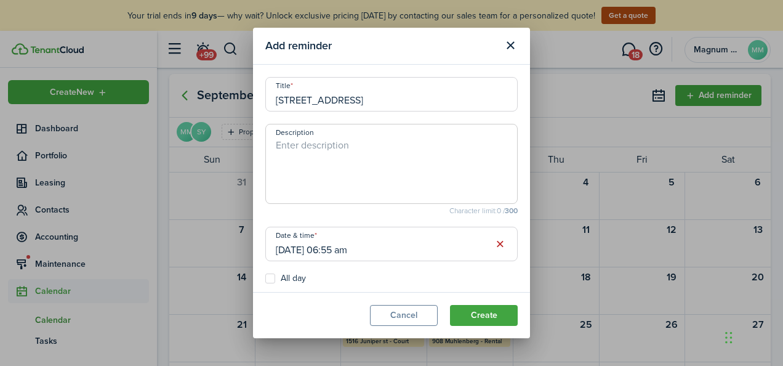
type input "[STREET_ADDRESS]"
click at [368, 158] on textarea "Description" at bounding box center [391, 167] width 251 height 59
paste textarea "[STREET_ADDRESS]"
type textarea "[STREET_ADDRESS] [PERSON_NAME]"
click at [437, 251] on input "[DATE] 06:55 am" at bounding box center [391, 244] width 252 height 34
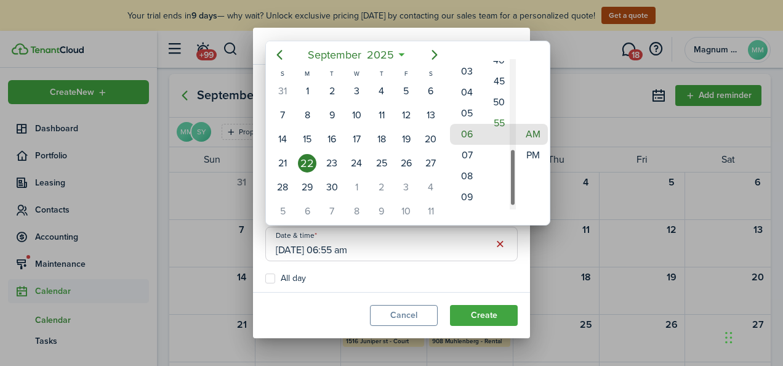
click at [514, 177] on div "Minute" at bounding box center [513, 176] width 6 height 57
drag, startPoint x: 478, startPoint y: 147, endPoint x: 482, endPoint y: 174, distance: 28.0
click at [482, 174] on div "12 01 02 03 04 05 06 07 08 09 10 11 00 05 10 15 20 25 30 35 40 45 50 55 AM PM" at bounding box center [499, 134] width 102 height 150
click at [472, 169] on mbsc-wheel-item "11" at bounding box center [465, 176] width 30 height 21
drag, startPoint x: 511, startPoint y: 167, endPoint x: 511, endPoint y: 107, distance: 59.7
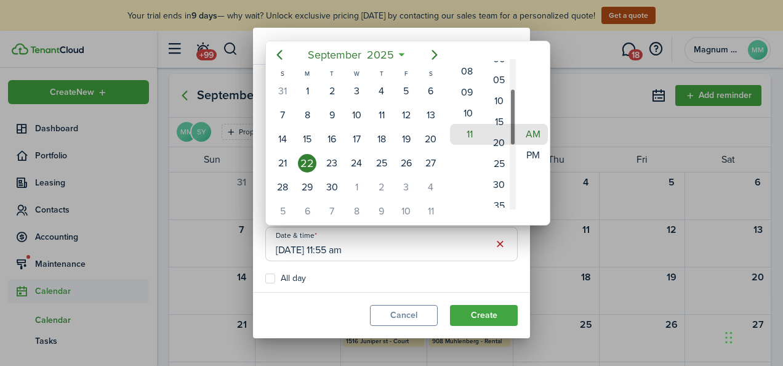
click at [511, 107] on div "Minute" at bounding box center [513, 116] width 6 height 57
click at [498, 112] on mbsc-wheel-item "15" at bounding box center [499, 113] width 30 height 21
type input "[DATE] 11:15 am"
click at [476, 315] on div at bounding box center [391, 182] width 980 height 563
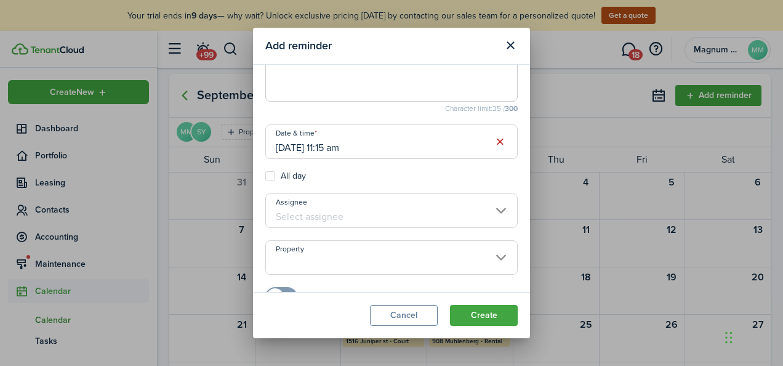
scroll to position [140, 0]
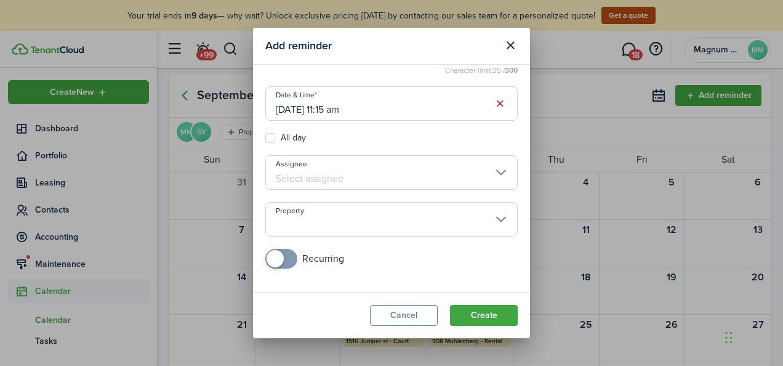
click at [490, 223] on input "Property" at bounding box center [391, 219] width 252 height 34
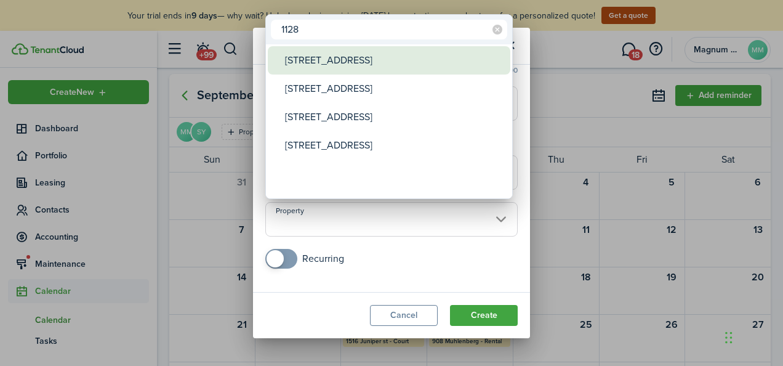
type input "1128"
click at [362, 67] on div "[STREET_ADDRESS]" at bounding box center [394, 60] width 218 height 28
type input "[STREET_ADDRESS]"
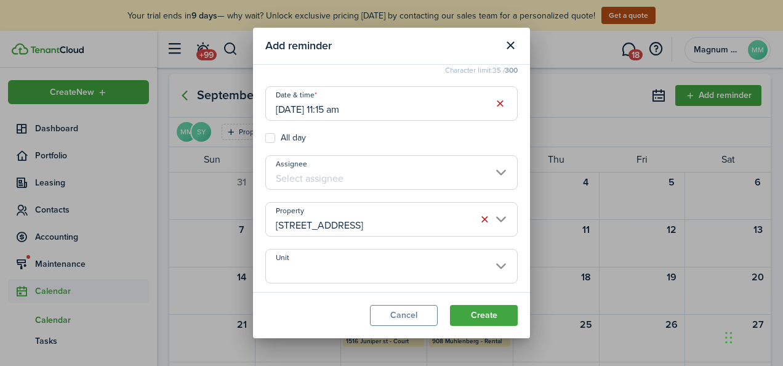
click at [493, 265] on input "Unit" at bounding box center [391, 266] width 252 height 34
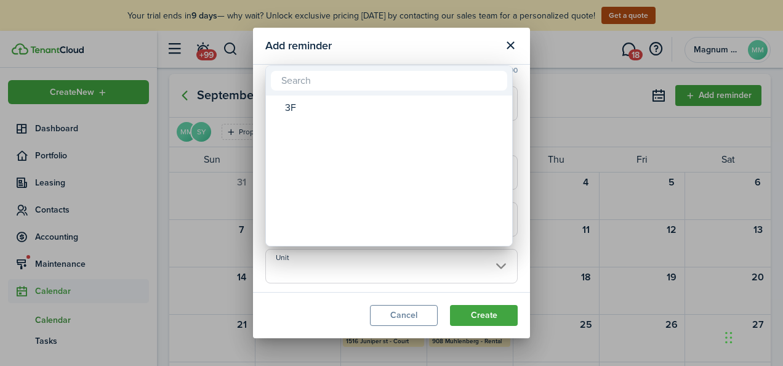
click at [394, 275] on div at bounding box center [391, 182] width 980 height 563
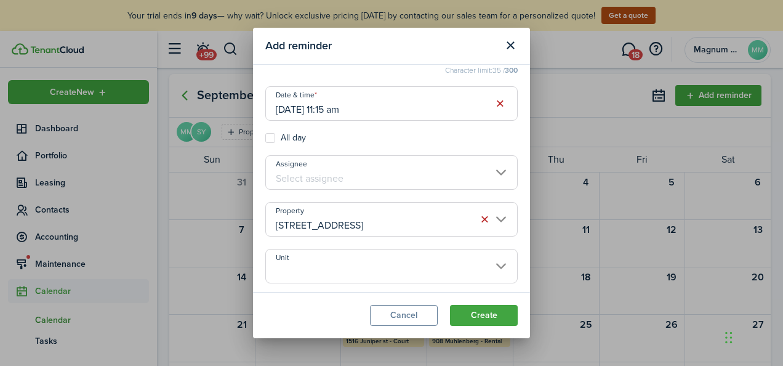
click at [489, 221] on input "[STREET_ADDRESS]" at bounding box center [391, 219] width 252 height 34
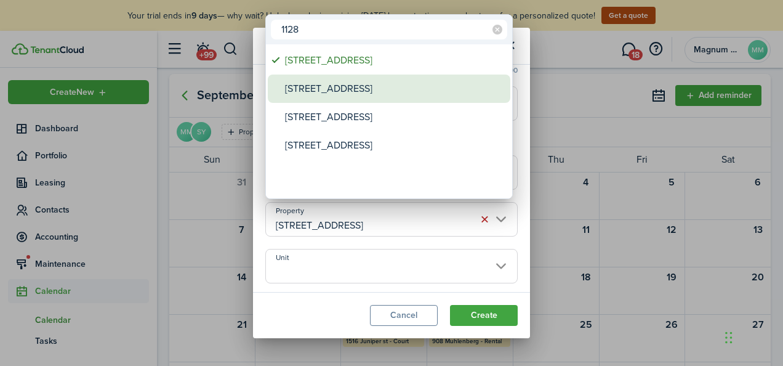
type input "1128"
click at [368, 89] on div "[STREET_ADDRESS]" at bounding box center [394, 89] width 218 height 28
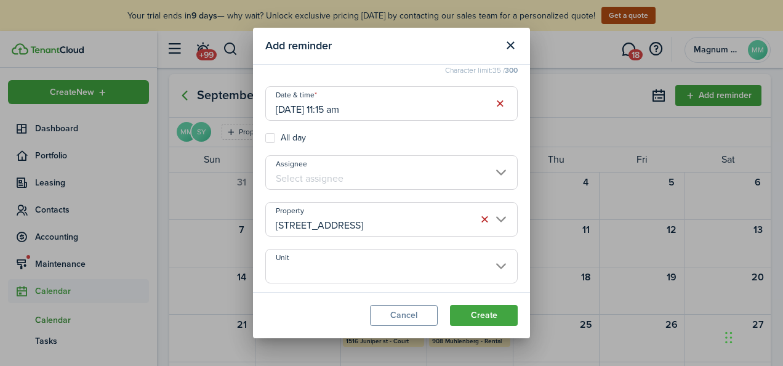
click at [485, 262] on input "Unit" at bounding box center [391, 266] width 252 height 34
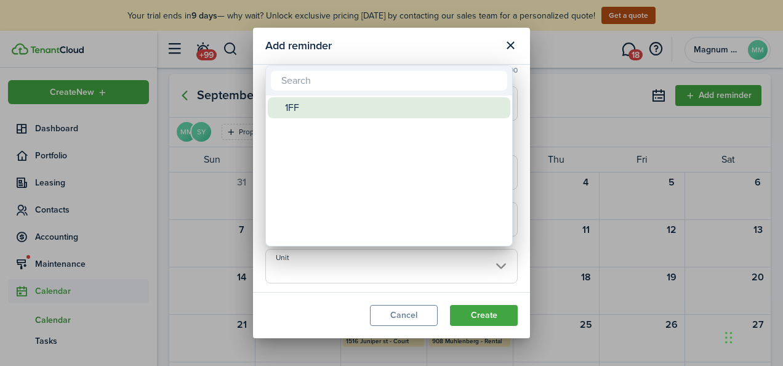
click at [357, 112] on div "1FF" at bounding box center [394, 107] width 218 height 21
type input "1FF"
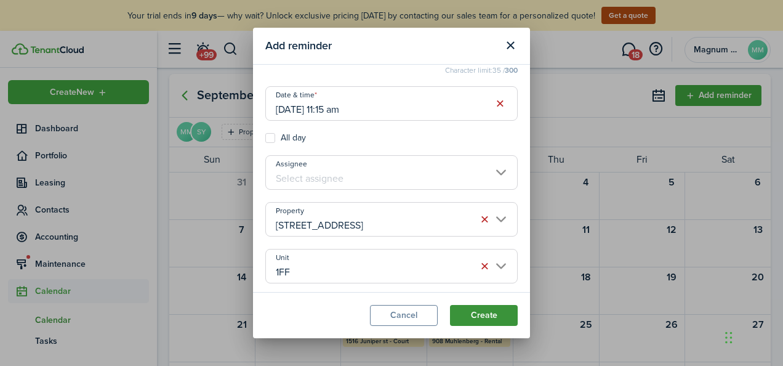
click at [468, 322] on button "Create" at bounding box center [484, 315] width 68 height 21
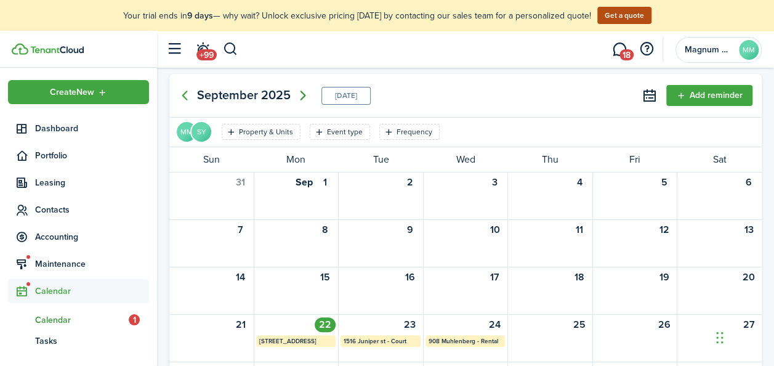
click at [302, 99] on icon "Next page" at bounding box center [303, 95] width 15 height 15
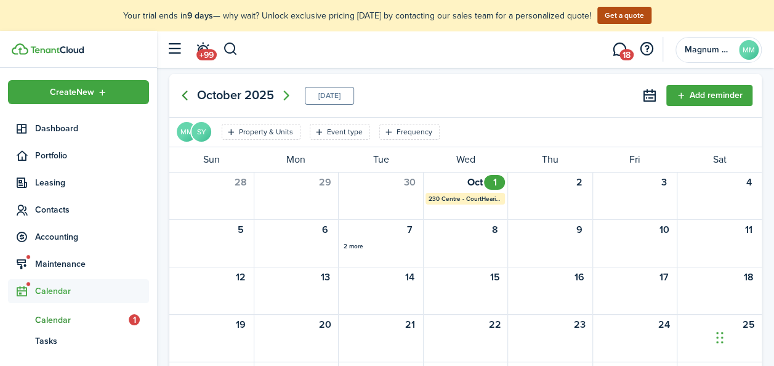
click at [186, 92] on icon "Previous page" at bounding box center [185, 96] width 6 height 10
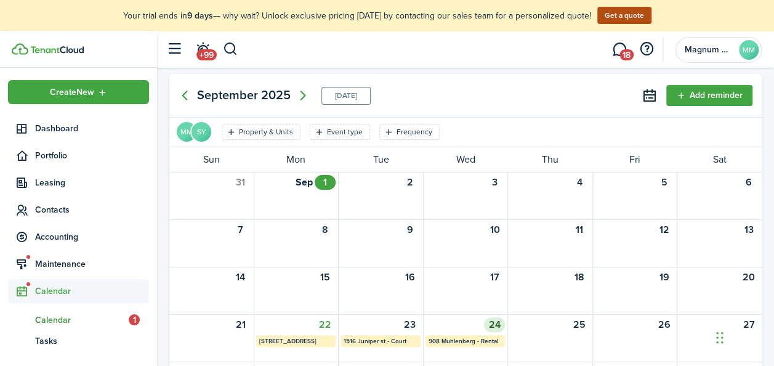
click at [502, 326] on div "24" at bounding box center [494, 324] width 21 height 15
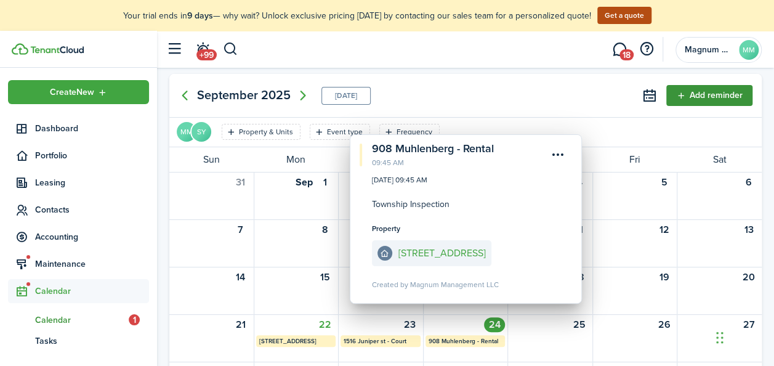
click at [717, 90] on button "Add reminder" at bounding box center [709, 95] width 86 height 21
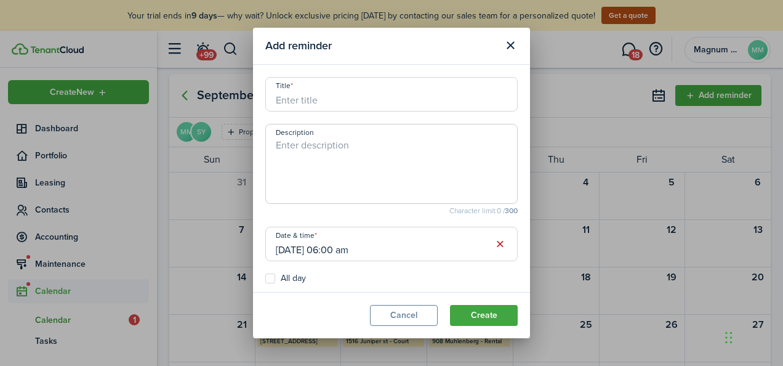
click at [320, 100] on input "Title" at bounding box center [391, 94] width 252 height 34
click at [320, 100] on input "[STREET_ADDRESS]" at bounding box center [391, 94] width 252 height 34
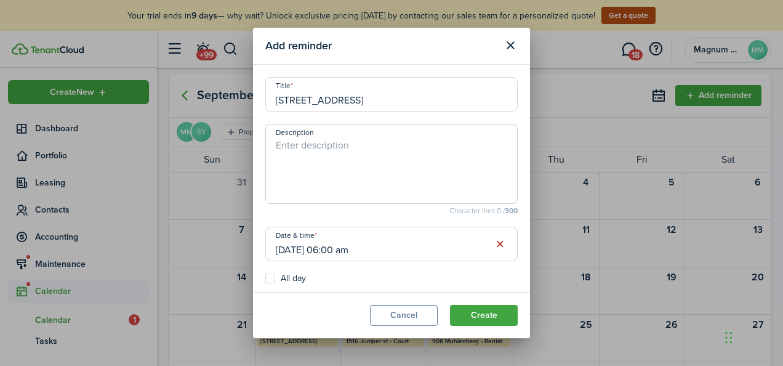
type input "[STREET_ADDRESS]"
click at [305, 151] on textarea "Description" at bounding box center [391, 167] width 251 height 59
paste textarea "[STREET_ADDRESS]"
type textarea "[STREET_ADDRESS]"
click at [492, 246] on button "button" at bounding box center [499, 244] width 17 height 17
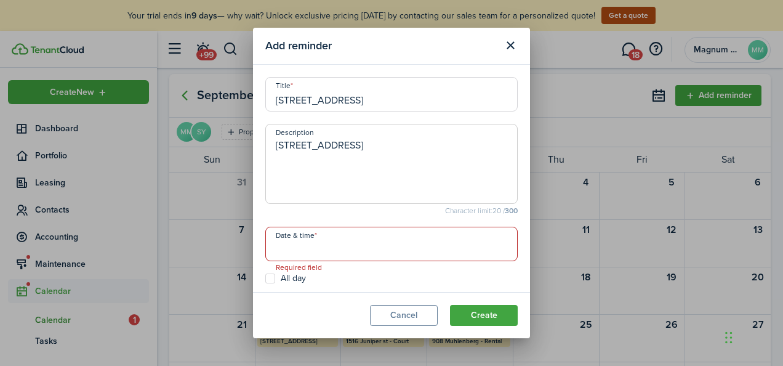
click at [454, 246] on input "Date & time" at bounding box center [391, 244] width 252 height 34
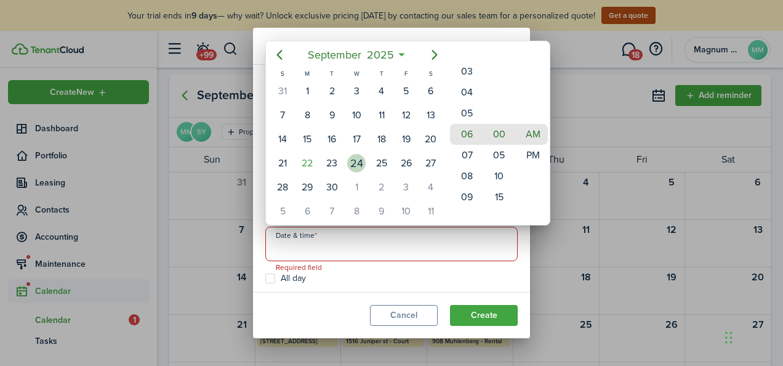
click at [358, 162] on div "24" at bounding box center [356, 163] width 18 height 18
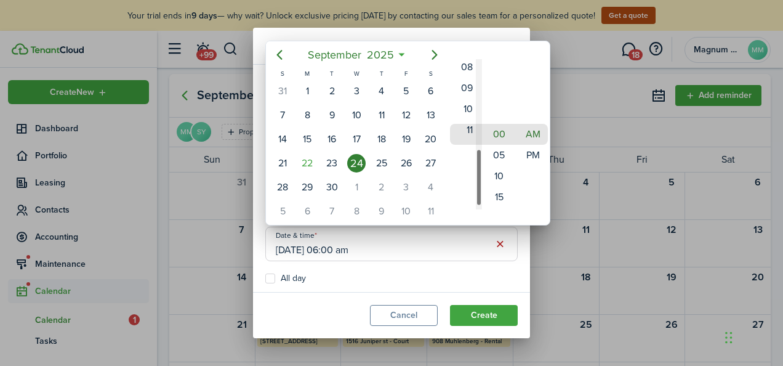
drag, startPoint x: 479, startPoint y: 123, endPoint x: 480, endPoint y: 166, distance: 42.5
click at [480, 166] on div "Hour" at bounding box center [479, 176] width 6 height 57
click at [470, 134] on mbsc-wheel-item "11" at bounding box center [465, 134] width 30 height 21
drag, startPoint x: 513, startPoint y: 100, endPoint x: 511, endPoint y: 118, distance: 18.0
click at [511, 118] on div "Minute" at bounding box center [513, 105] width 6 height 57
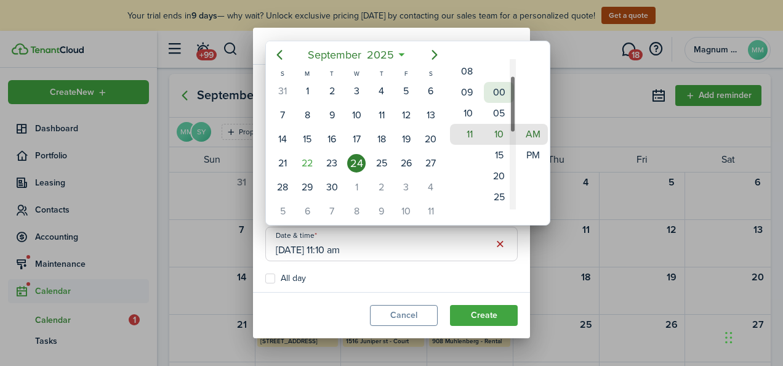
click at [496, 92] on mbsc-wheel-item "00" at bounding box center [499, 92] width 30 height 21
type input "[DATE] 11:00 am"
click at [478, 312] on div at bounding box center [391, 182] width 980 height 563
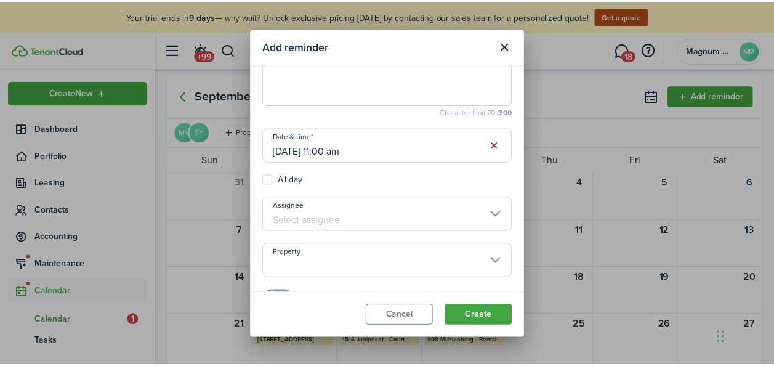
scroll to position [140, 0]
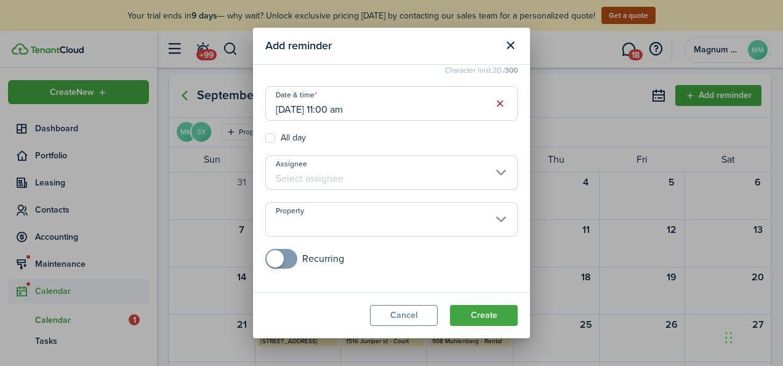
click at [326, 212] on input "Property" at bounding box center [391, 219] width 252 height 34
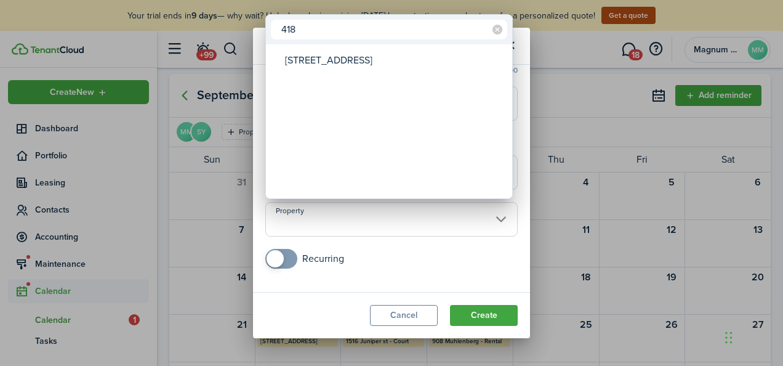
type input "418"
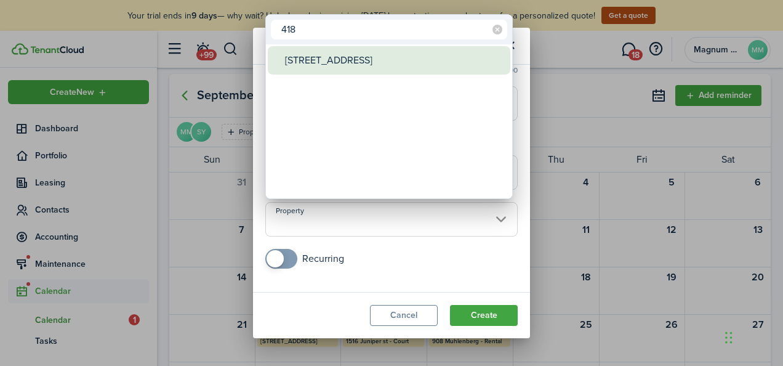
click at [323, 66] on div "[STREET_ADDRESS]" at bounding box center [394, 60] width 218 height 28
type input "[STREET_ADDRESS]"
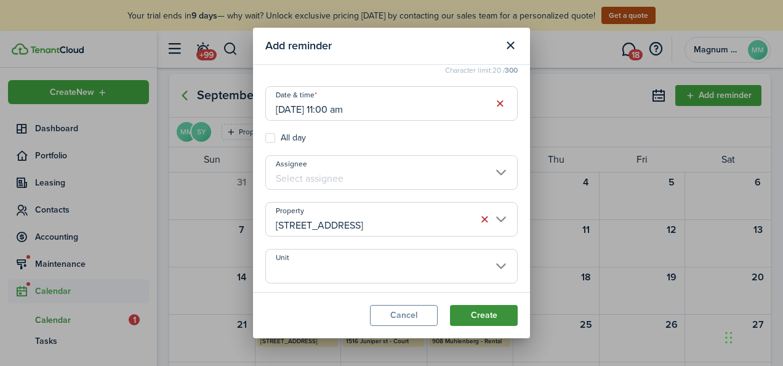
click at [479, 320] on button "Create" at bounding box center [484, 315] width 68 height 21
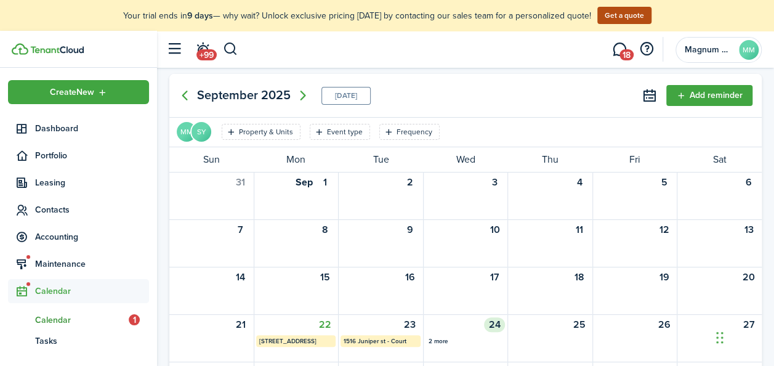
click at [500, 321] on div "24" at bounding box center [494, 324] width 21 height 15
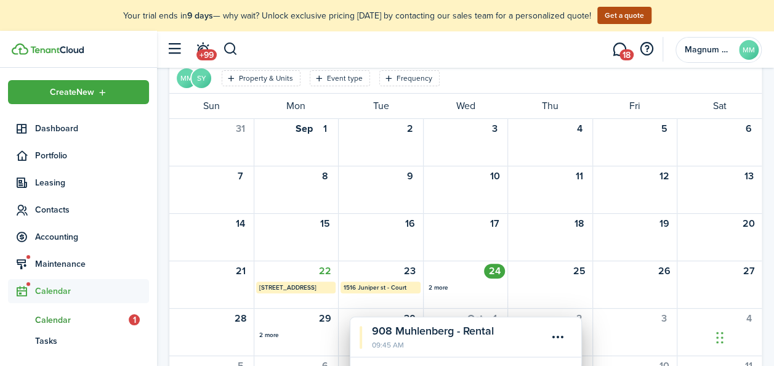
scroll to position [121, 0]
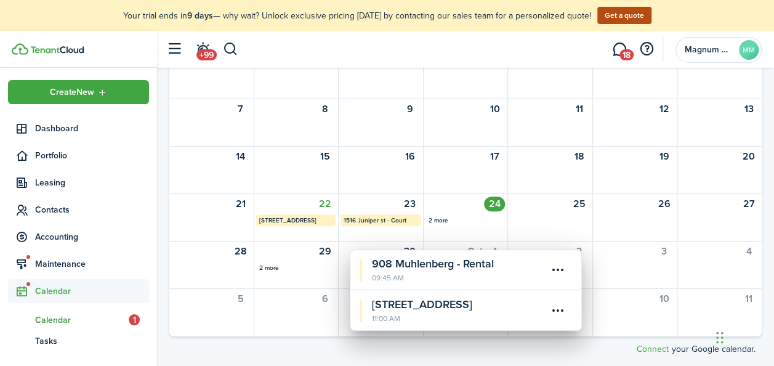
click at [520, 48] on header-wrapper "+99 18 Magnum Management LLC MM" at bounding box center [461, 49] width 602 height 37
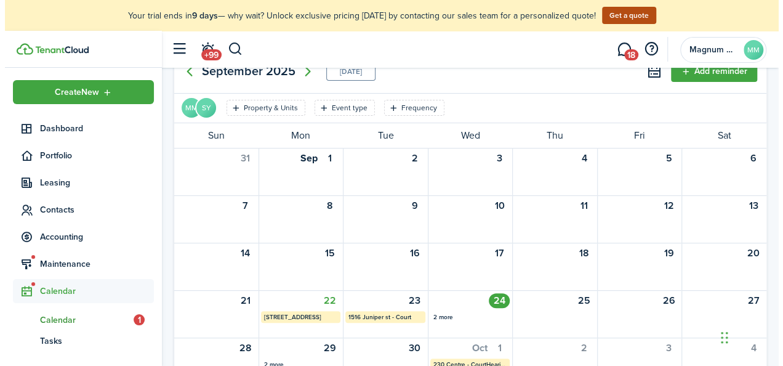
scroll to position [10, 0]
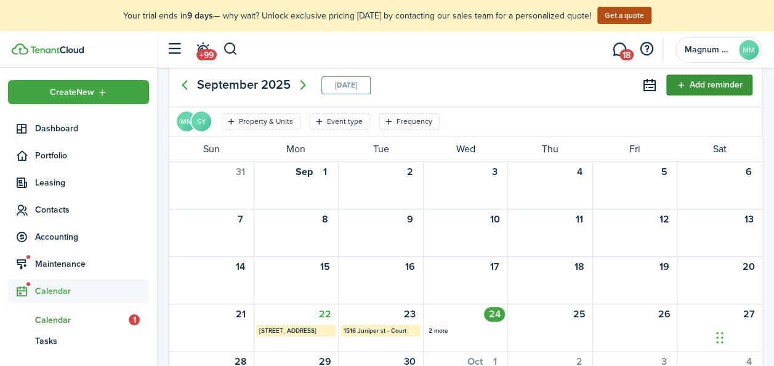
click at [719, 86] on button "Add reminder" at bounding box center [709, 85] width 86 height 21
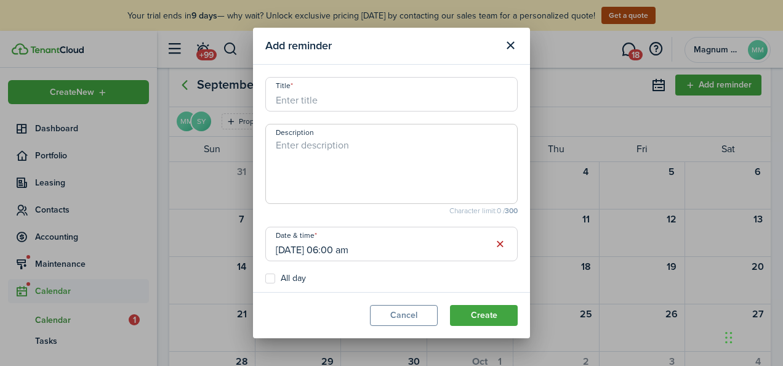
click at [325, 99] on input "Title" at bounding box center [391, 94] width 252 height 34
click at [342, 100] on input "[STREET_ADDRESS]" at bounding box center [391, 94] width 252 height 34
click at [390, 97] on input "[STREET_ADDRESS][PERSON_NAME]" at bounding box center [391, 94] width 252 height 34
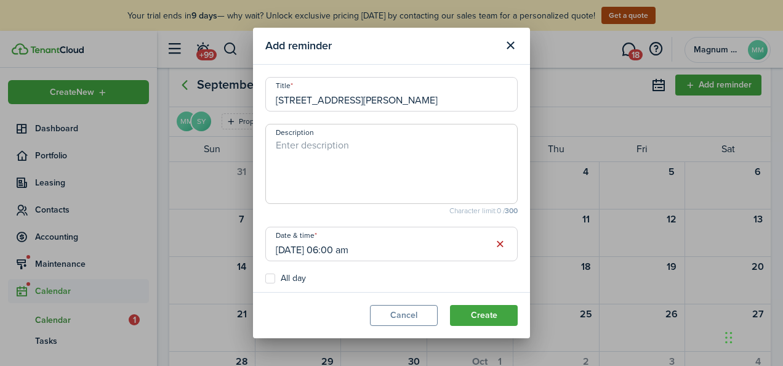
click at [390, 97] on input "[STREET_ADDRESS][PERSON_NAME]" at bounding box center [391, 94] width 252 height 34
type input "[STREET_ADDRESS][PERSON_NAME]"
click at [345, 140] on textarea "Description" at bounding box center [391, 167] width 251 height 59
paste textarea "[STREET_ADDRESS][PERSON_NAME]"
type textarea "[STREET_ADDRESS][PERSON_NAME]"
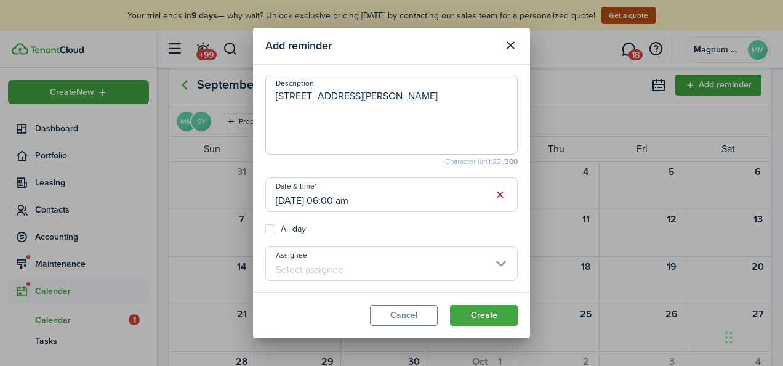
scroll to position [73, 0]
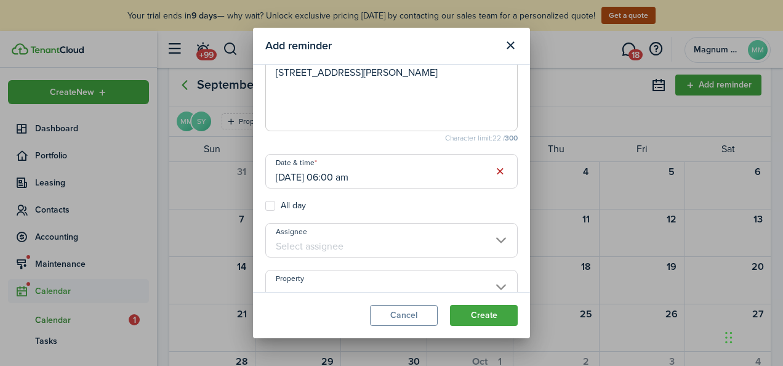
click at [316, 176] on input "[DATE] 06:00 am" at bounding box center [391, 171] width 252 height 34
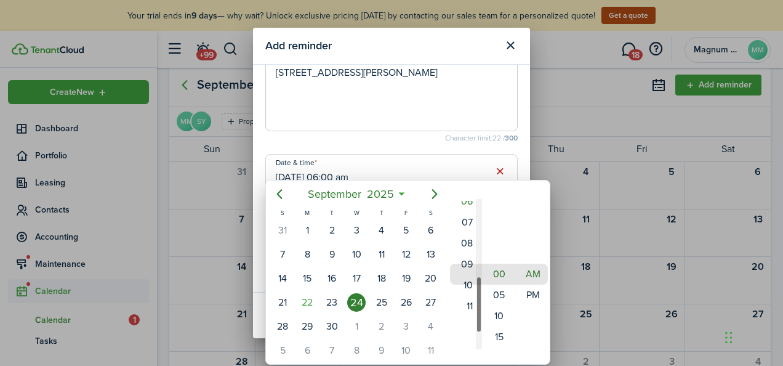
click at [477, 289] on div "Hour" at bounding box center [479, 304] width 6 height 57
click at [466, 309] on mbsc-wheel-item "11" at bounding box center [465, 315] width 30 height 21
type input "[DATE] 11:00 am"
click at [508, 76] on div at bounding box center [391, 182] width 980 height 563
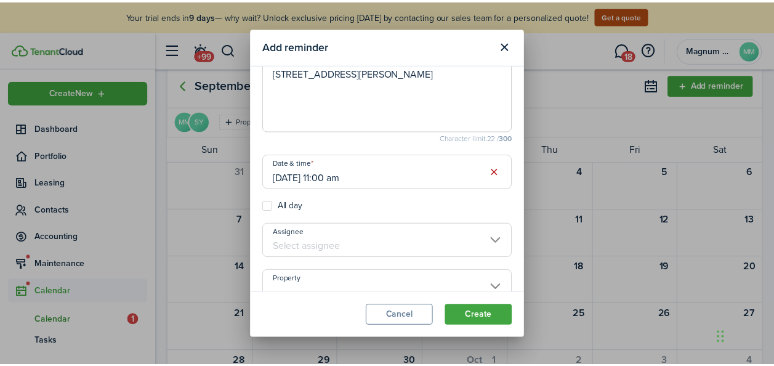
scroll to position [103, 0]
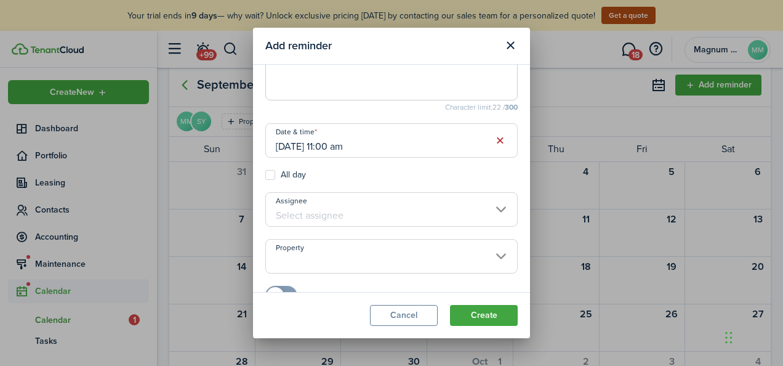
click at [494, 255] on input "Property" at bounding box center [391, 256] width 252 height 34
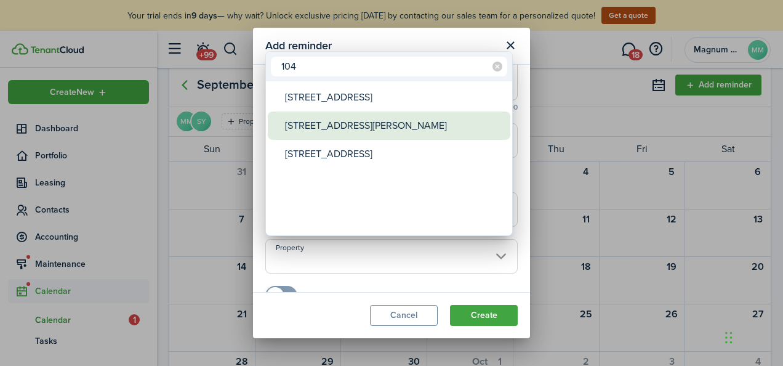
type input "104"
click at [334, 128] on div "[STREET_ADDRESS][PERSON_NAME]" at bounding box center [394, 125] width 218 height 28
type input "[STREET_ADDRESS][PERSON_NAME]"
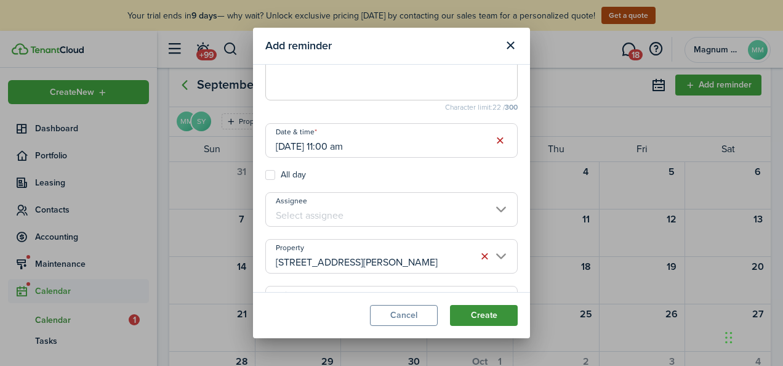
click at [483, 313] on button "Create" at bounding box center [484, 315] width 68 height 21
